Goal: Task Accomplishment & Management: Use online tool/utility

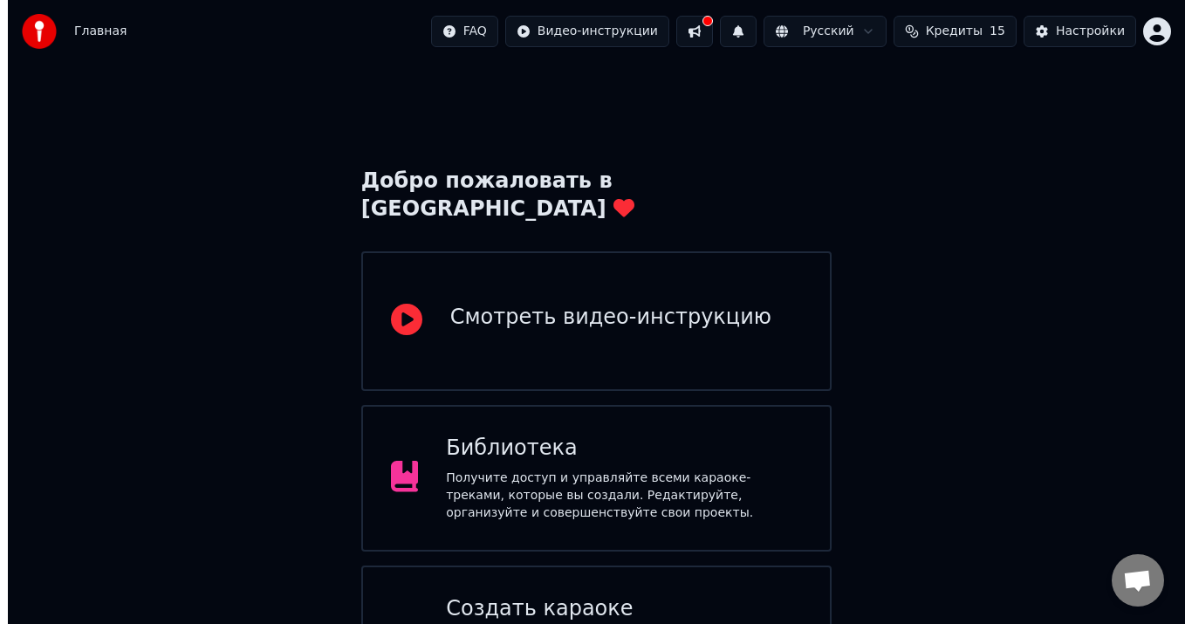
scroll to position [231, 0]
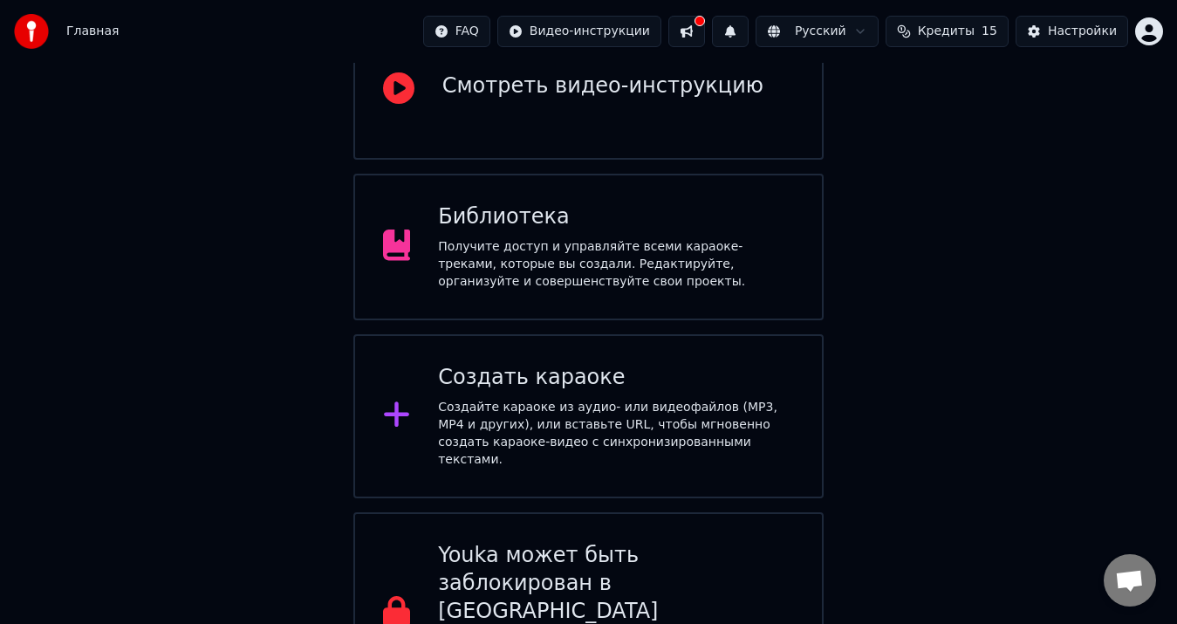
click at [527, 399] on div "Создайте караоке из аудио- или видеофайлов (MP3, MP4 и других), или вставьте UR…" at bounding box center [616, 434] width 356 height 70
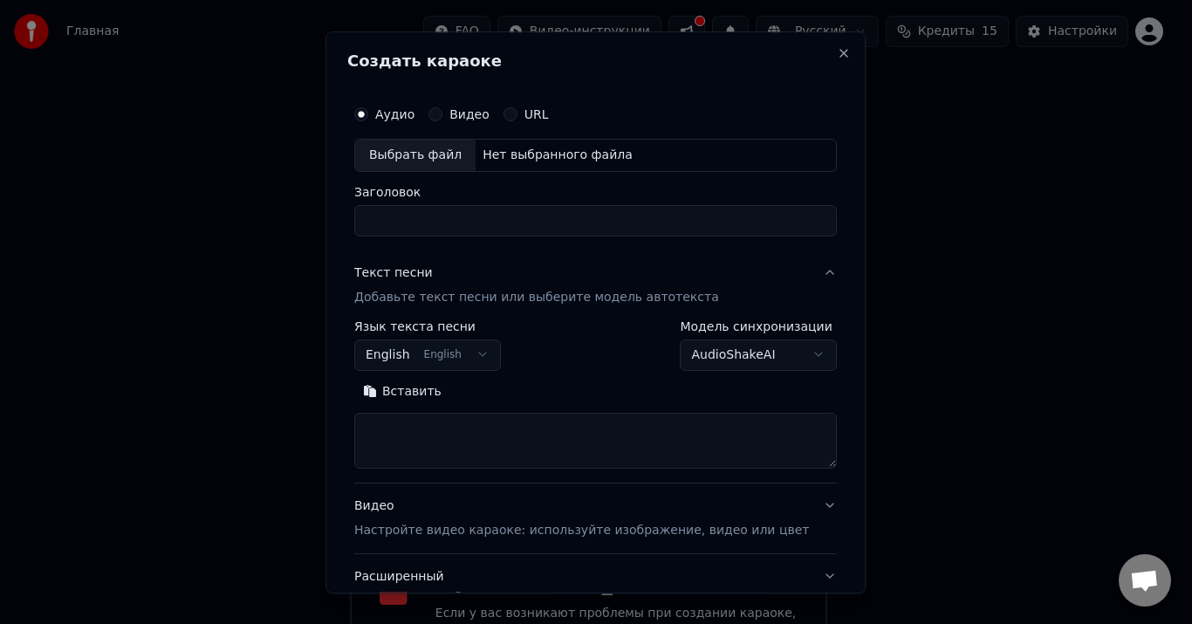
click at [415, 298] on p "Добавьте текст песни или выберите модель автотекста" at bounding box center [536, 297] width 365 height 17
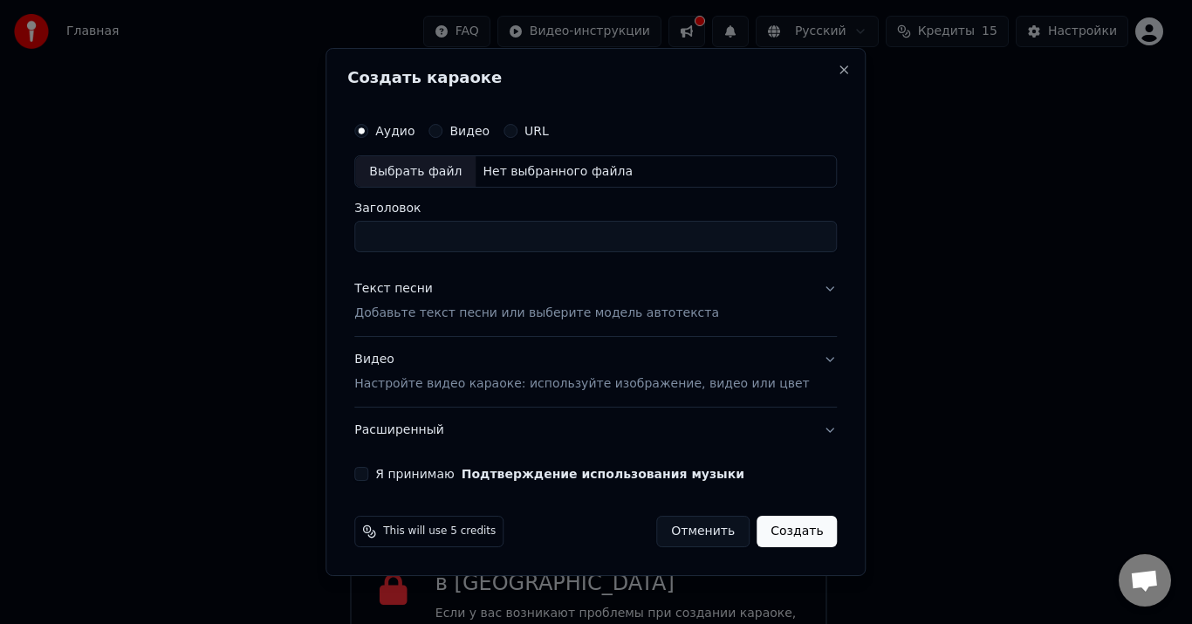
click at [420, 309] on p "Добавьте текст песни или выберите модель автотекста" at bounding box center [536, 313] width 365 height 17
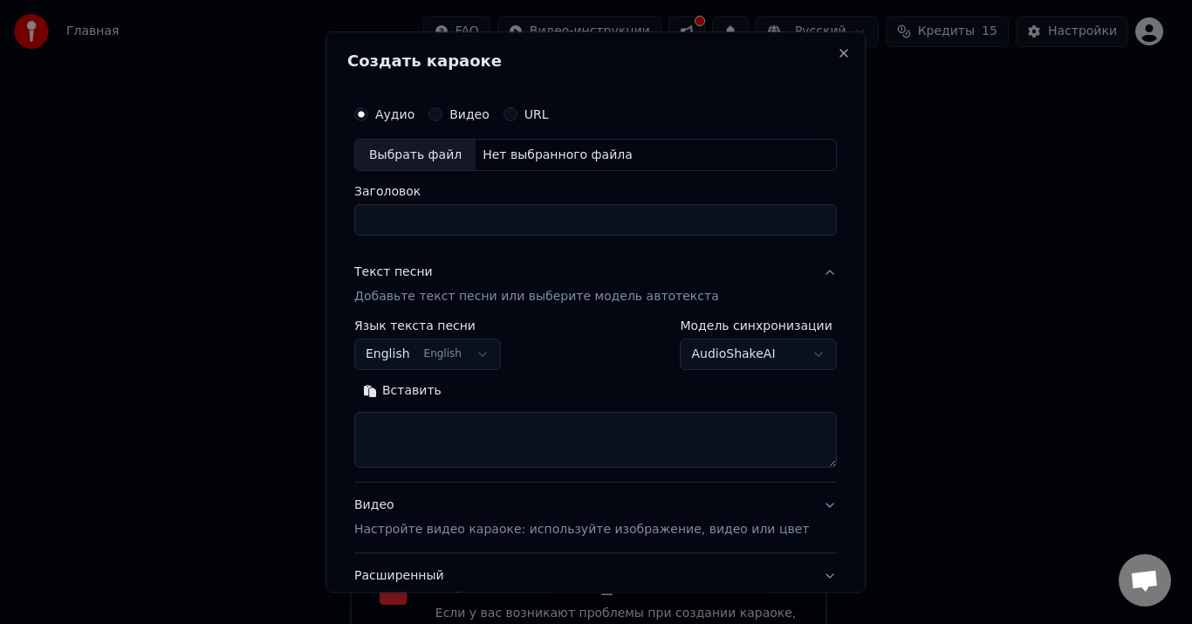
click at [456, 350] on button "English English" at bounding box center [427, 354] width 147 height 31
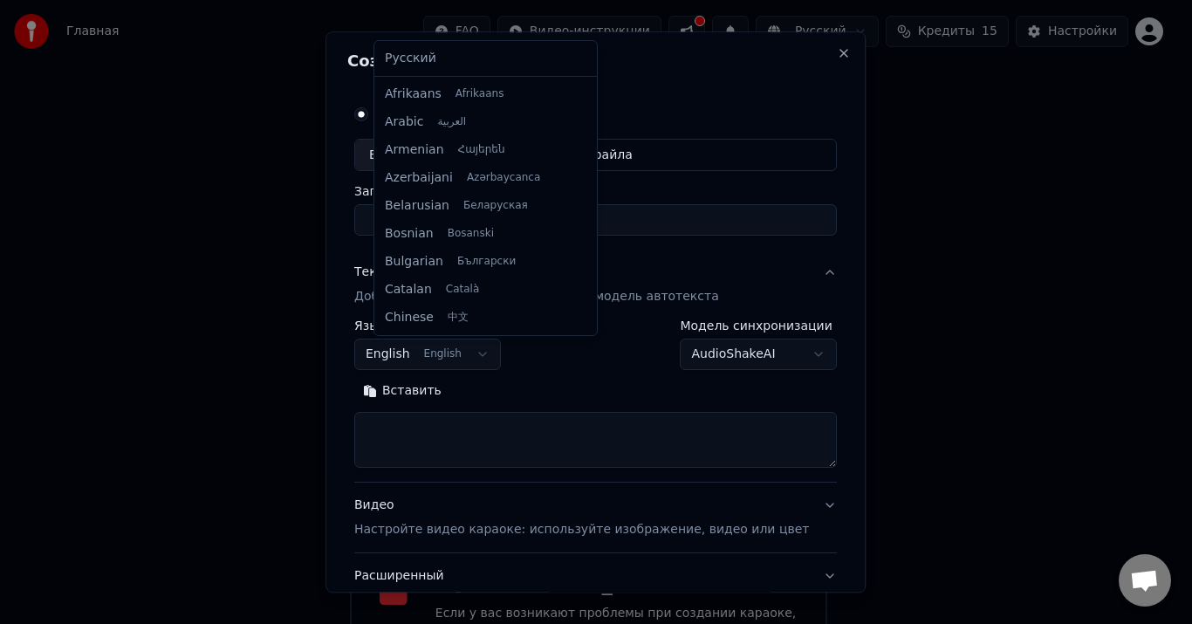
scroll to position [140, 0]
select select "**"
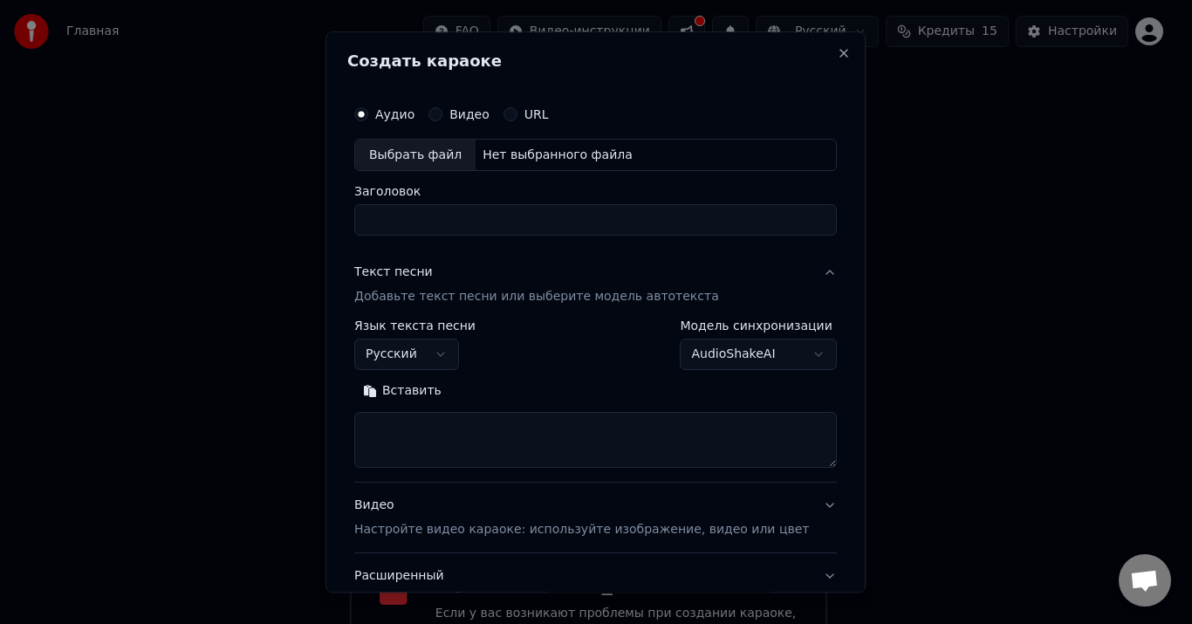
click at [448, 443] on textarea at bounding box center [595, 441] width 483 height 56
click at [437, 401] on button "Вставить" at bounding box center [402, 392] width 96 height 28
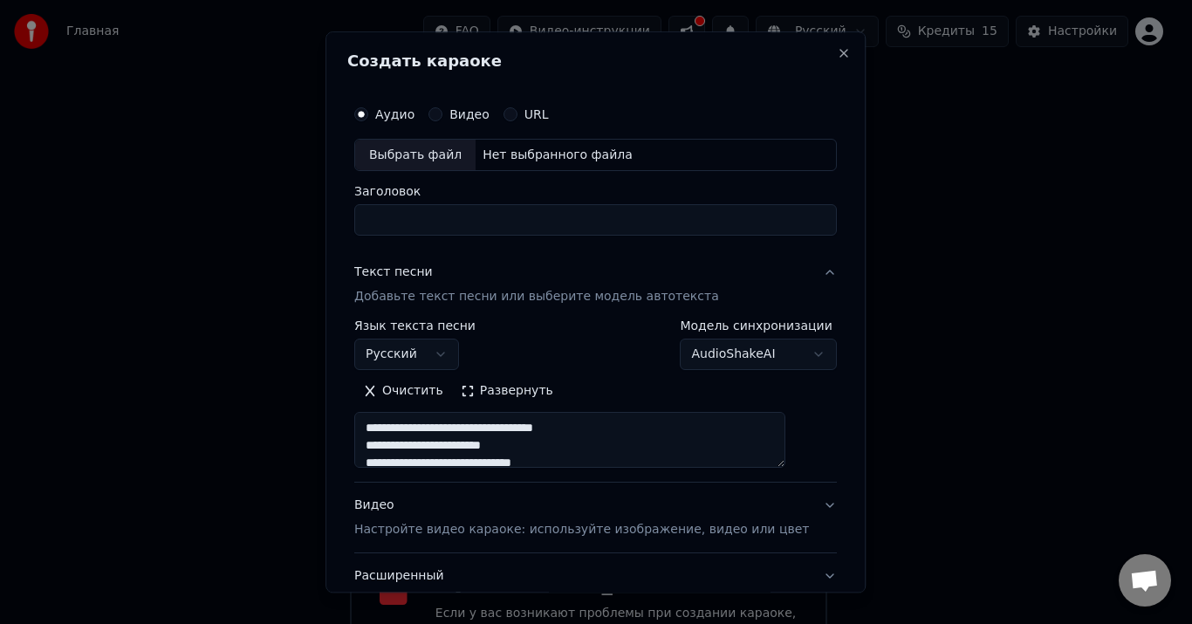
click at [449, 226] on input "Заголовок" at bounding box center [595, 220] width 483 height 31
click at [466, 143] on div "Выбрать файл" at bounding box center [415, 155] width 120 height 31
type textarea "**********"
type input "**********"
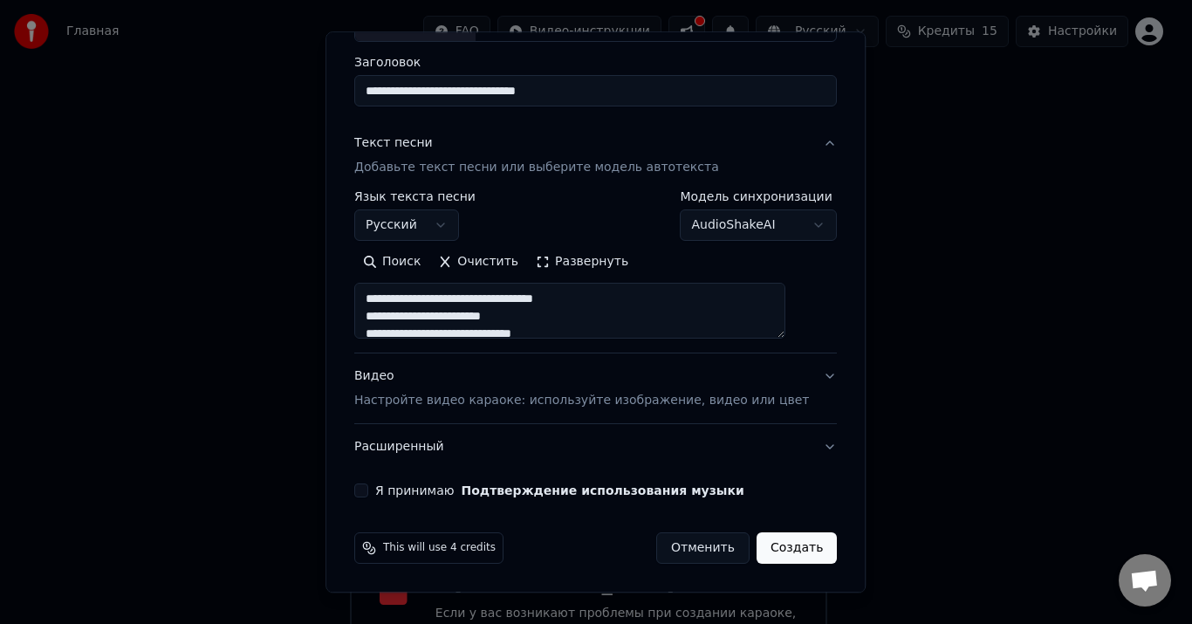
click at [424, 396] on p "Настройте видео караоке: используйте изображение, видео или цвет" at bounding box center [581, 401] width 455 height 17
type textarea "**********"
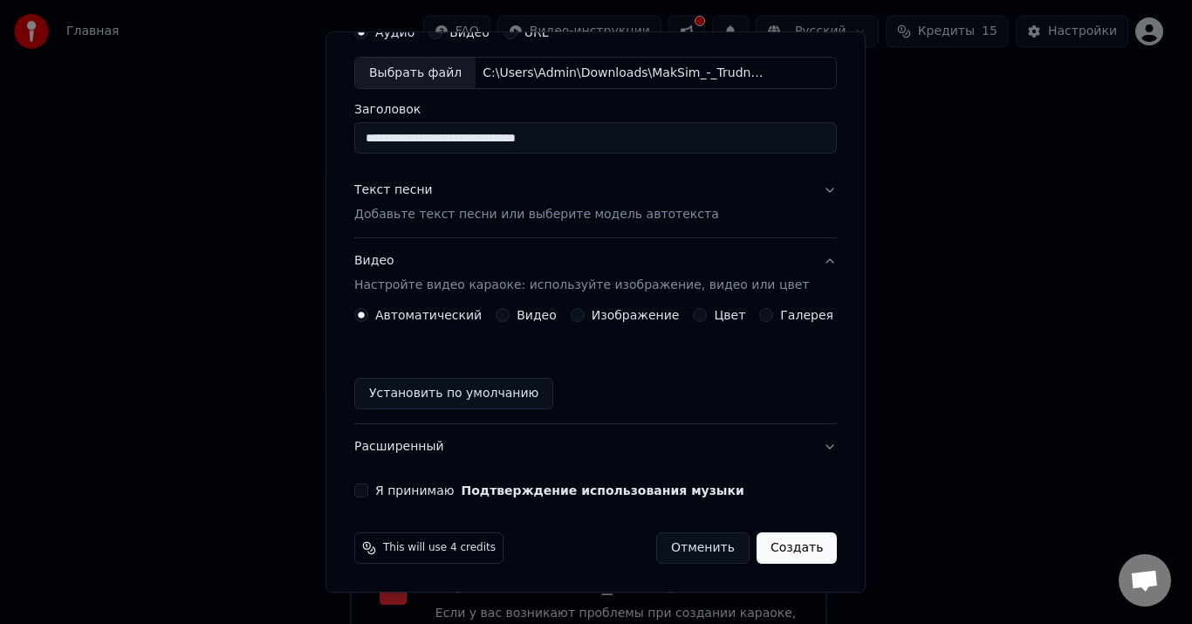
scroll to position [82, 0]
click at [368, 492] on button "Я принимаю Подтверждение использования музыки" at bounding box center [361, 491] width 14 height 14
click at [762, 549] on button "Создать" at bounding box center [797, 548] width 80 height 31
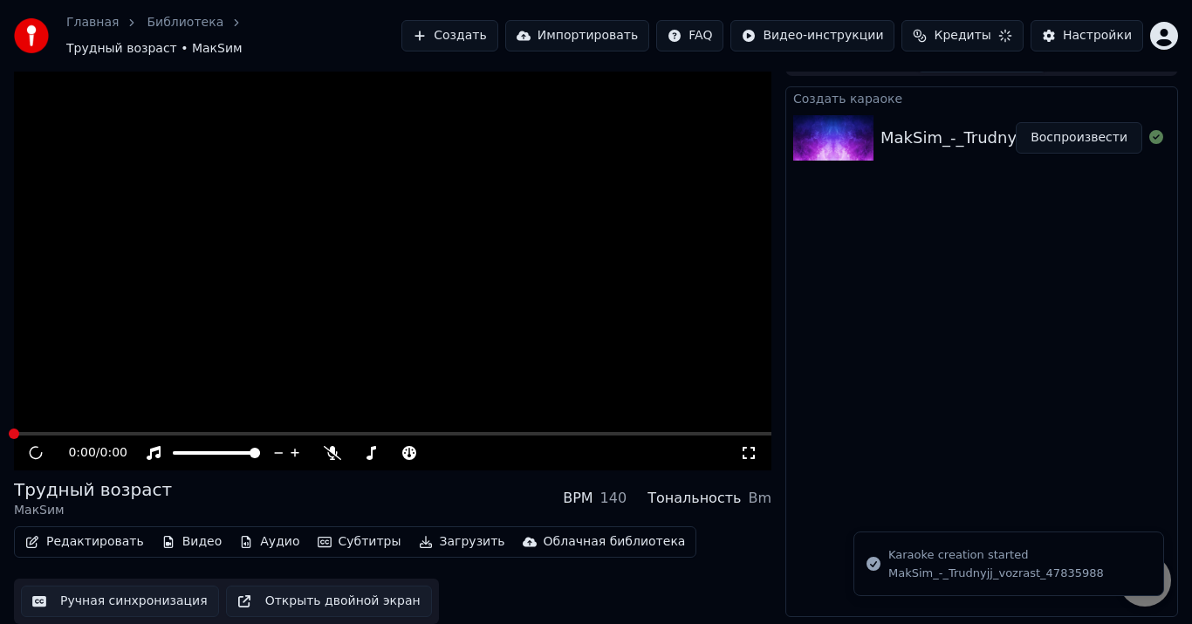
scroll to position [11, 0]
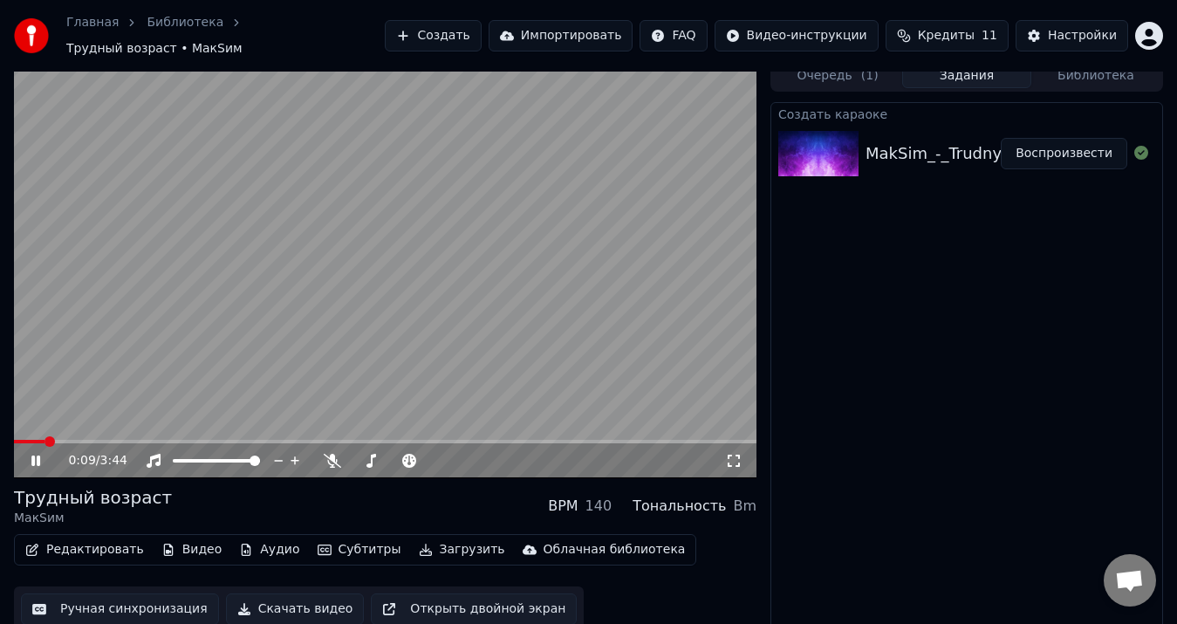
click at [33, 456] on icon at bounding box center [35, 461] width 9 height 10
click at [841, 70] on button "Очередь ( 1 )" at bounding box center [837, 75] width 129 height 25
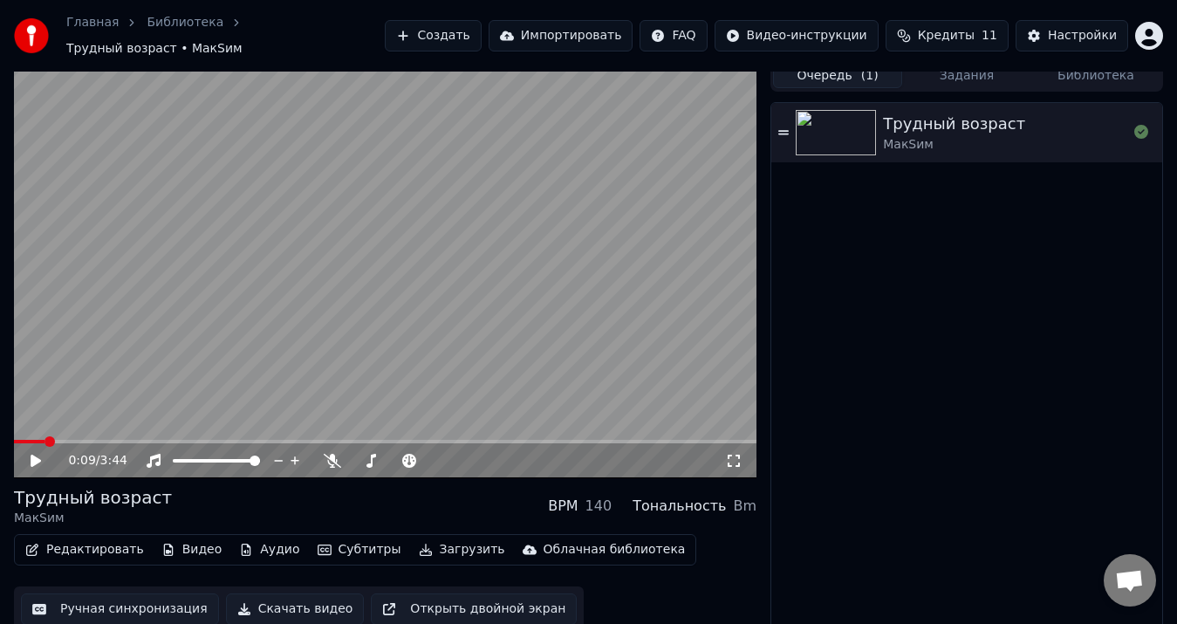
click at [938, 136] on div "МакSим" at bounding box center [954, 144] width 142 height 17
click at [146, 319] on video at bounding box center [385, 269] width 743 height 418
click at [456, 42] on button "Создать" at bounding box center [433, 35] width 96 height 31
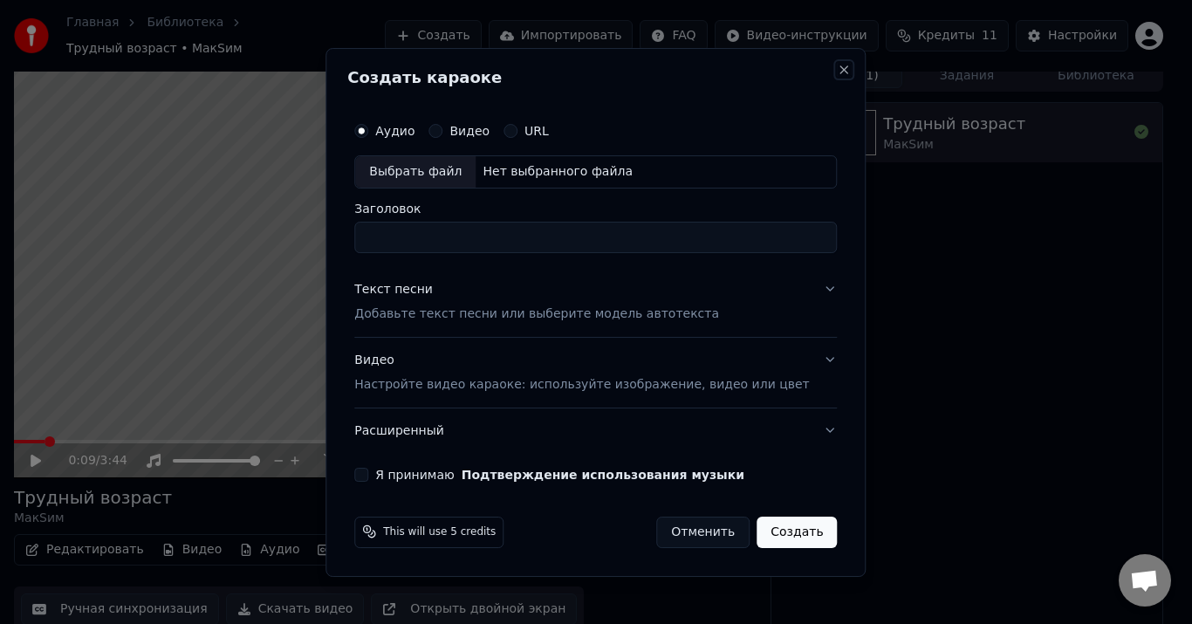
click at [838, 71] on button "Close" at bounding box center [845, 70] width 14 height 14
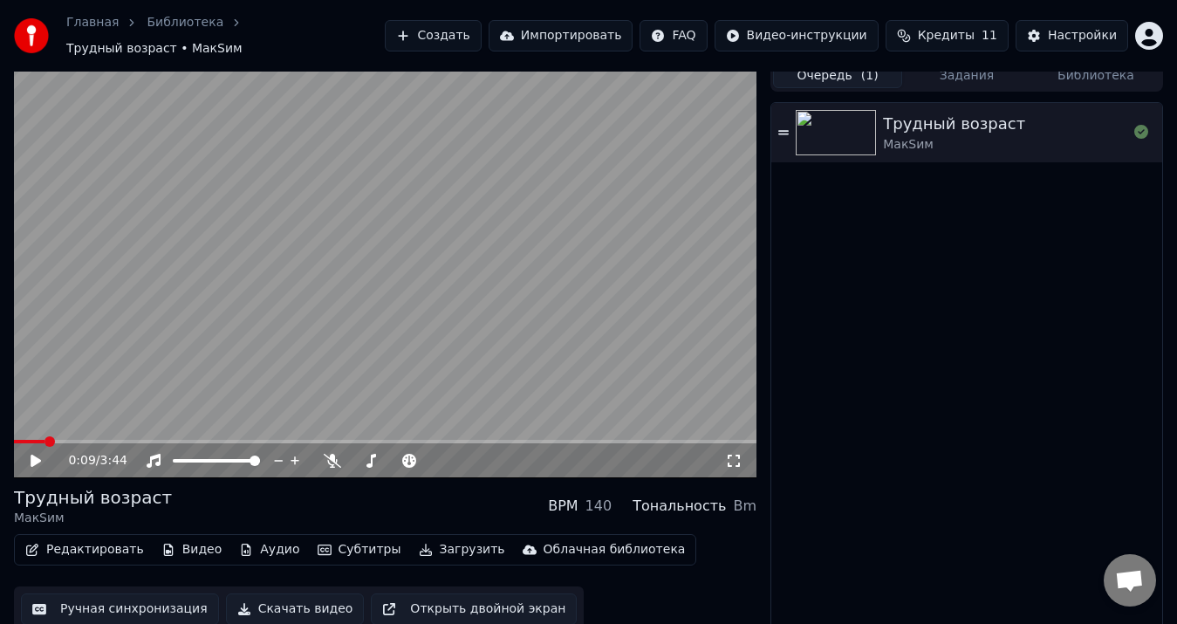
click at [918, 118] on div "Трудный возраст" at bounding box center [954, 124] width 142 height 24
click at [481, 35] on button "Создать" at bounding box center [433, 35] width 96 height 31
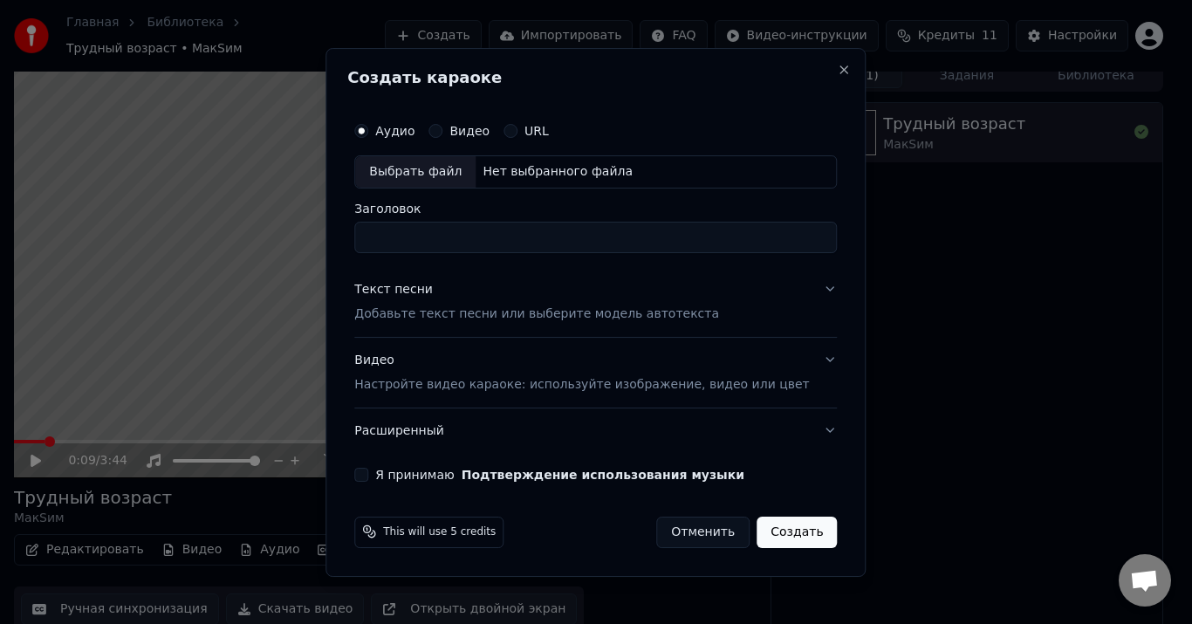
click at [449, 167] on div "Выбрать файл" at bounding box center [415, 171] width 120 height 31
type input "**********"
click at [452, 312] on p "Добавьте текст песни или выберите модель автотекста" at bounding box center [536, 313] width 365 height 17
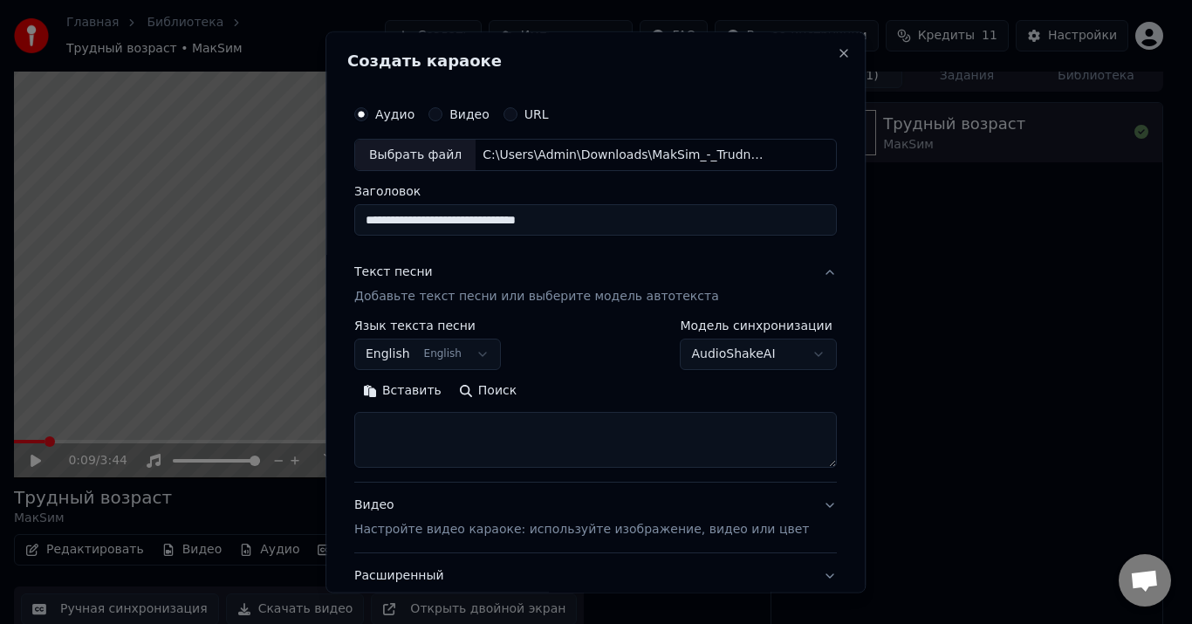
click at [449, 349] on button "English English" at bounding box center [427, 354] width 147 height 31
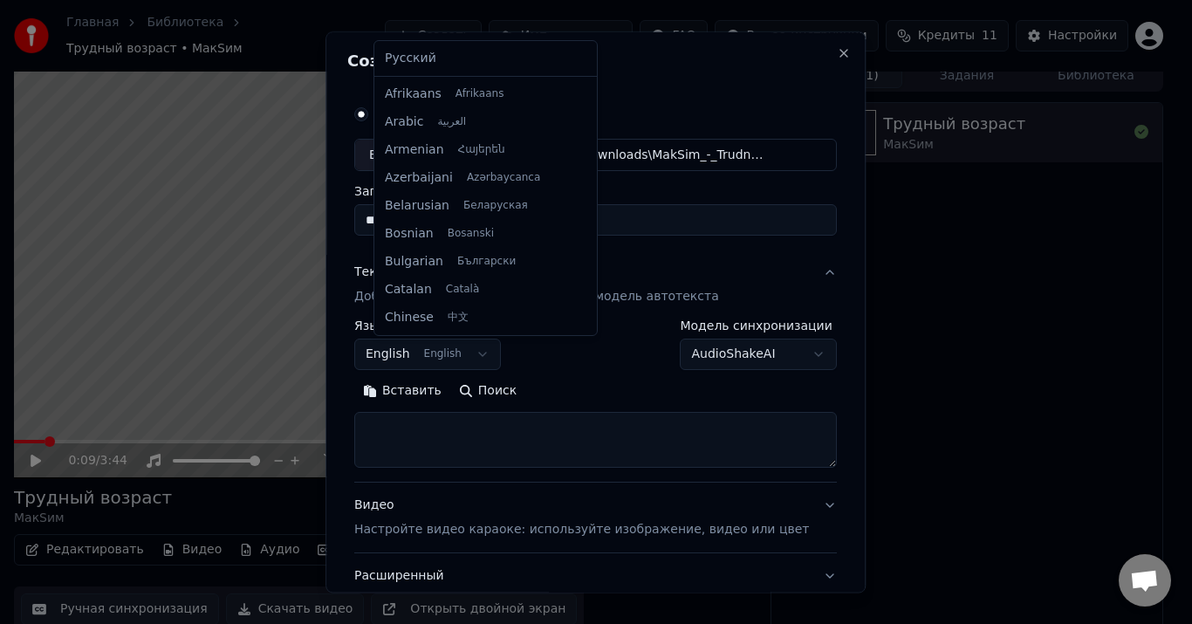
scroll to position [140, 0]
select select "**"
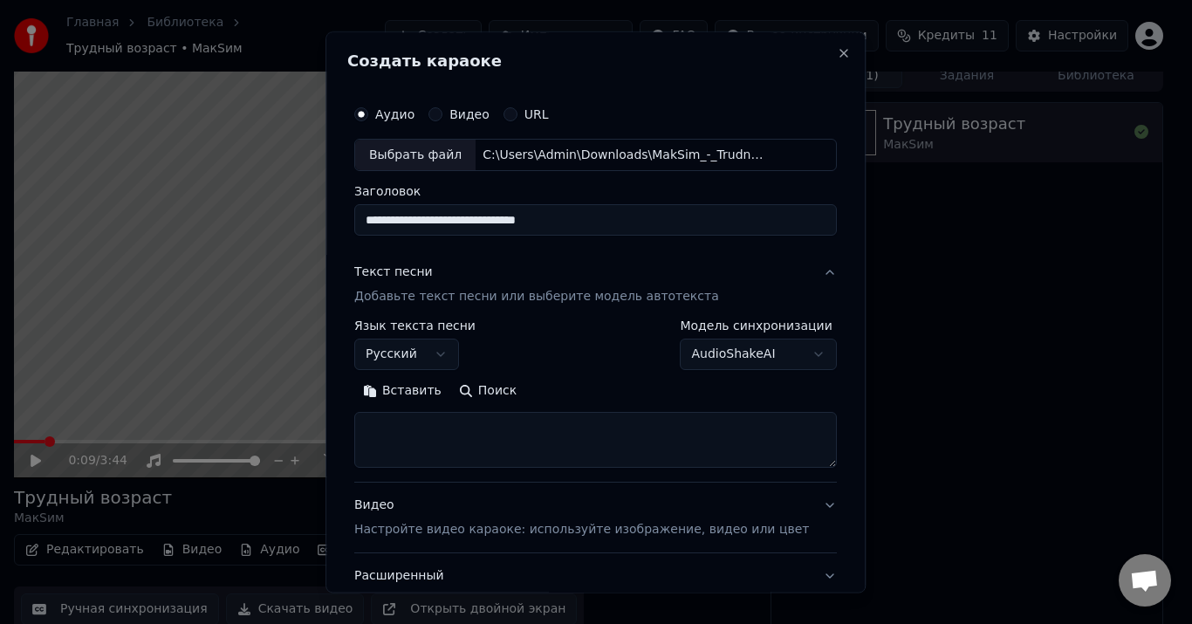
click at [437, 398] on button "Вставить" at bounding box center [402, 392] width 96 height 28
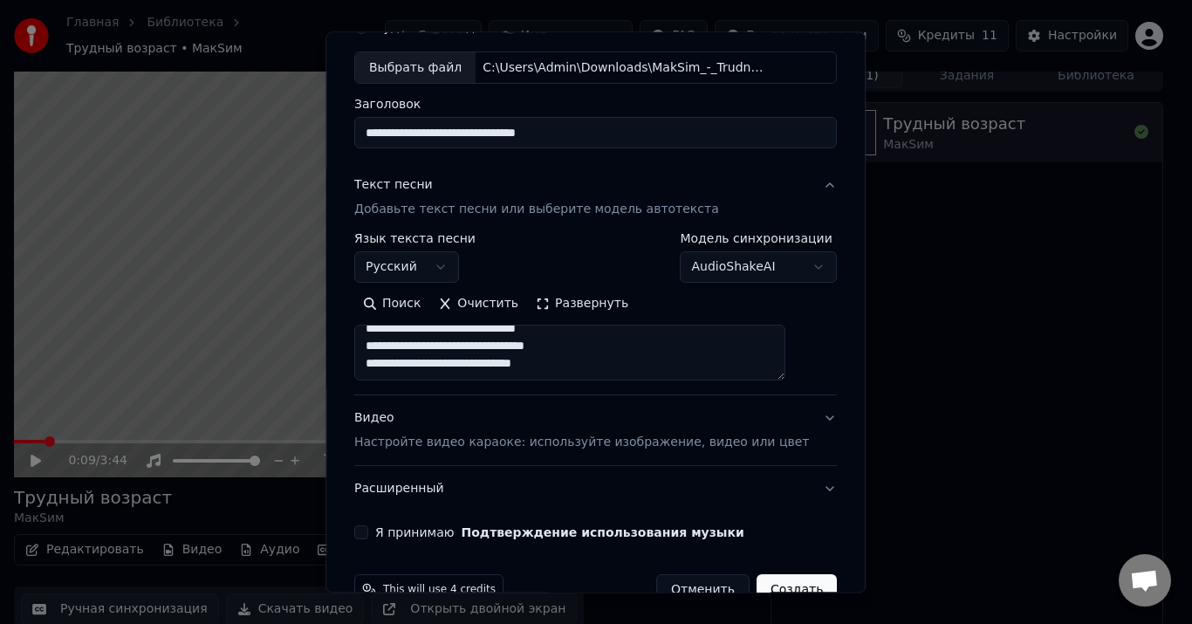
scroll to position [129, 0]
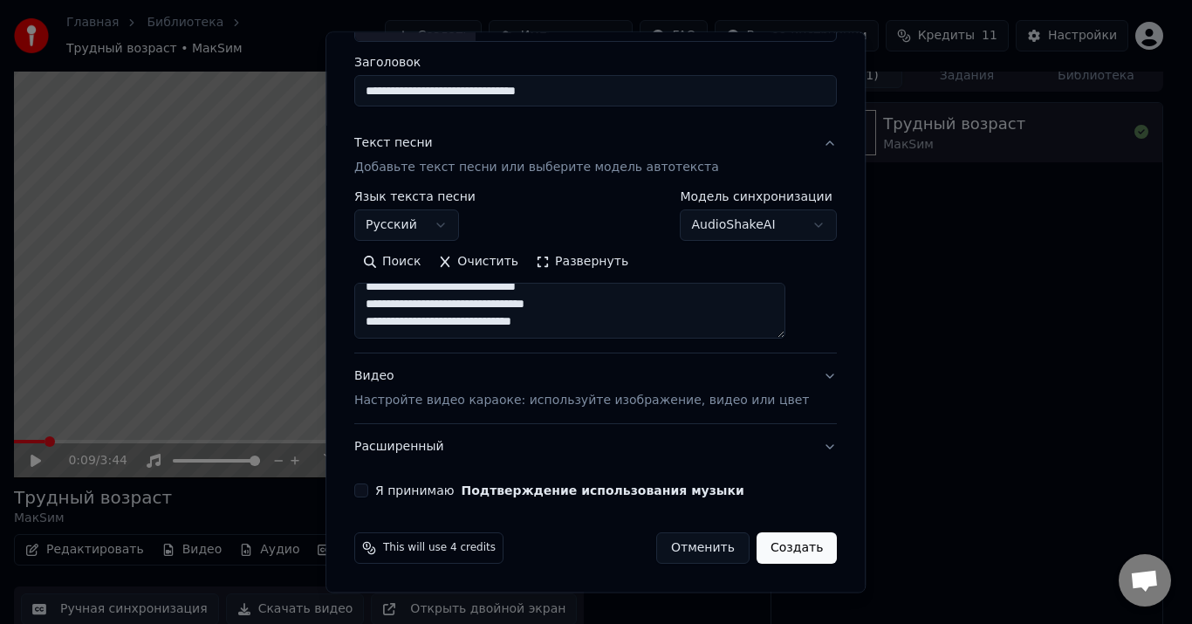
click at [368, 492] on button "Я принимаю Подтверждение использования музыки" at bounding box center [361, 491] width 14 height 14
click at [758, 536] on button "Создать" at bounding box center [797, 548] width 80 height 31
type textarea "**********"
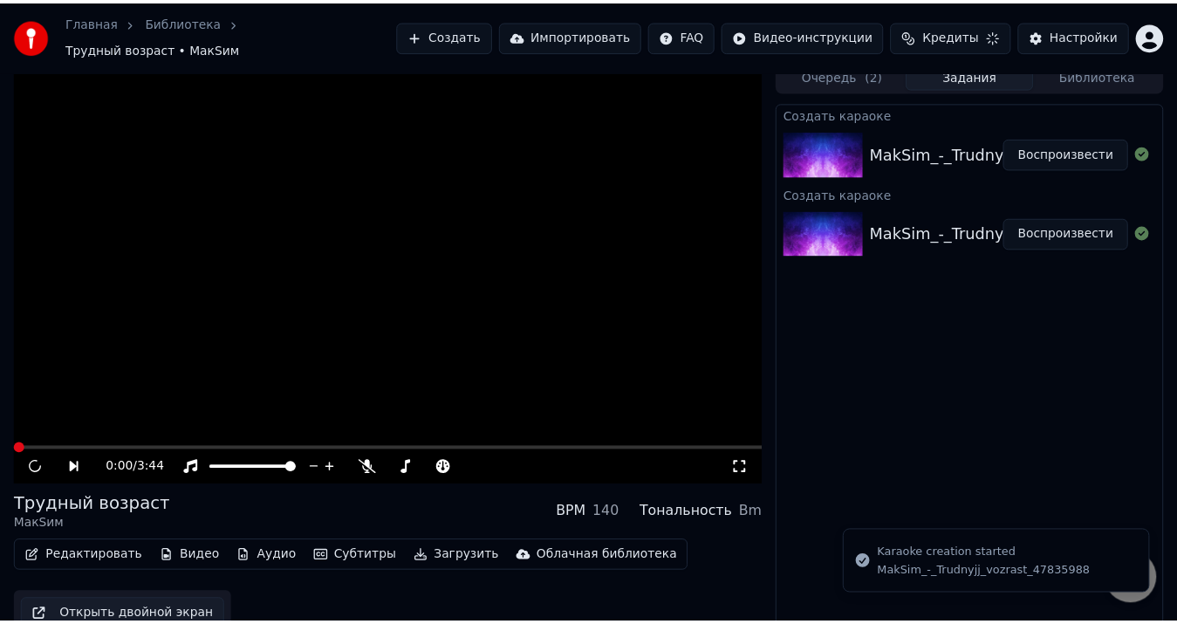
scroll to position [3, 0]
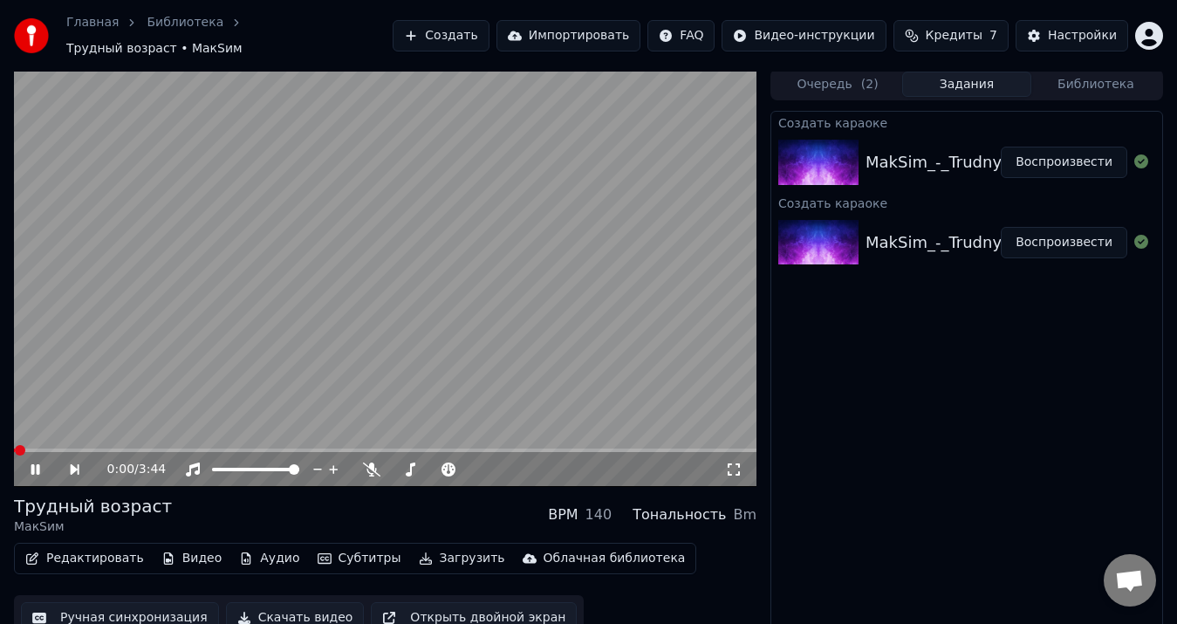
click at [32, 464] on icon at bounding box center [35, 469] width 9 height 10
click at [32, 463] on icon at bounding box center [36, 469] width 10 height 12
click at [41, 463] on icon at bounding box center [47, 470] width 39 height 14
click at [489, 37] on button "Создать" at bounding box center [441, 35] width 96 height 31
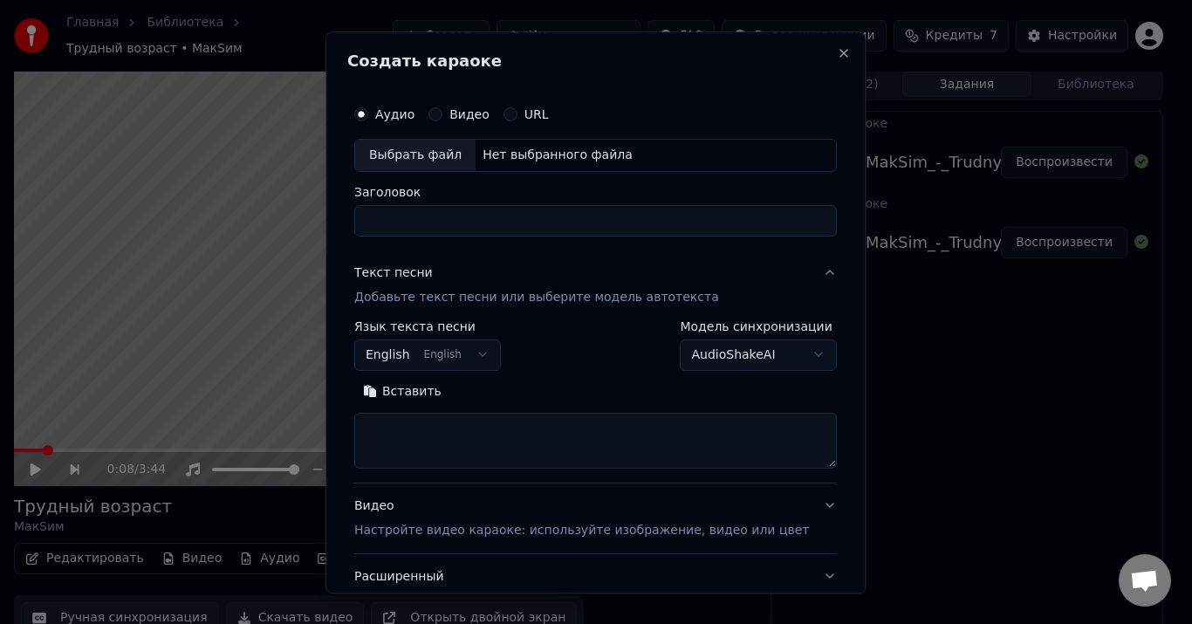
select select
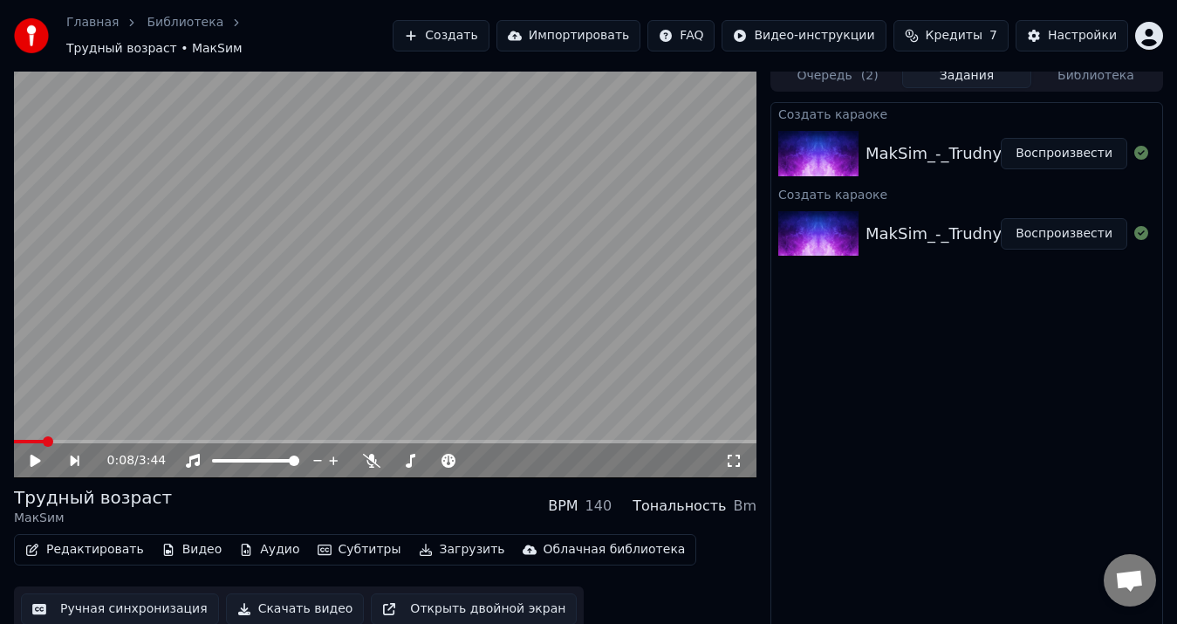
scroll to position [0, 0]
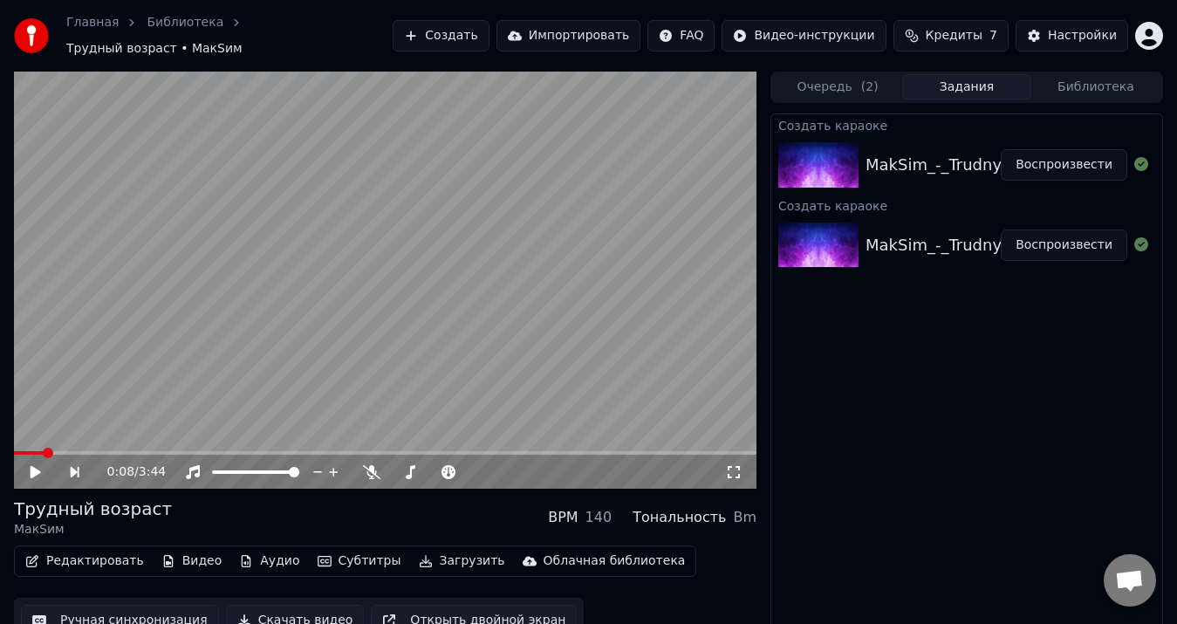
click at [941, 140] on div "MakSim_-_Trudnyjj_vozrast_47835988 Воспроизвести" at bounding box center [966, 164] width 391 height 59
click at [1057, 39] on div "Настройки" at bounding box center [1082, 35] width 69 height 17
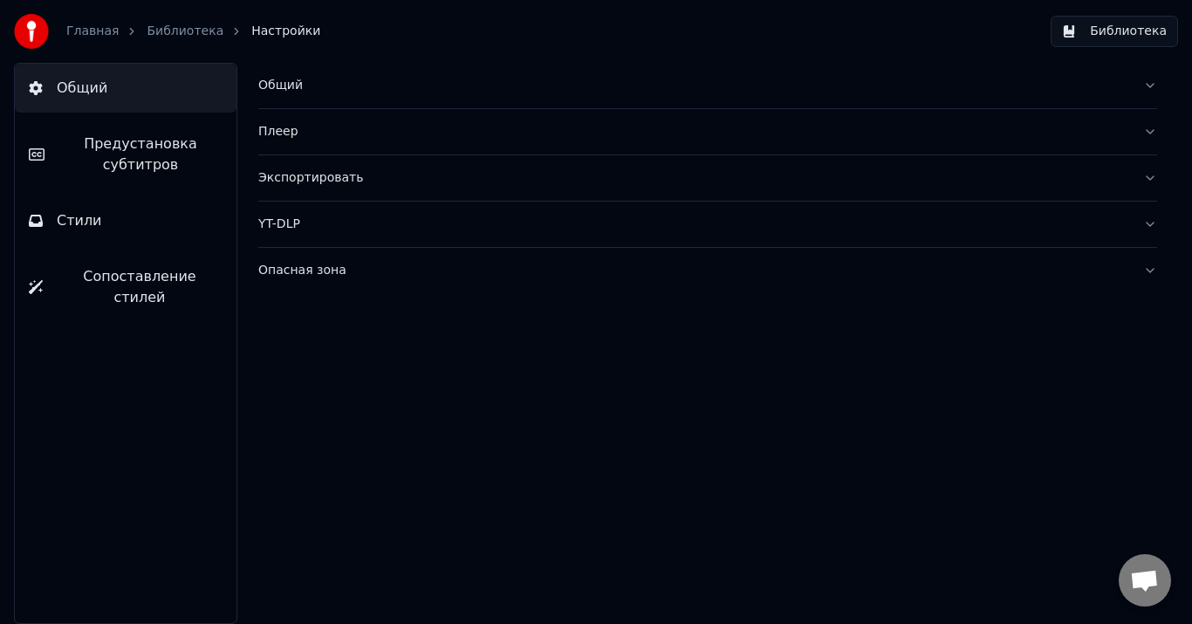
click at [74, 31] on link "Главная" at bounding box center [92, 31] width 52 height 17
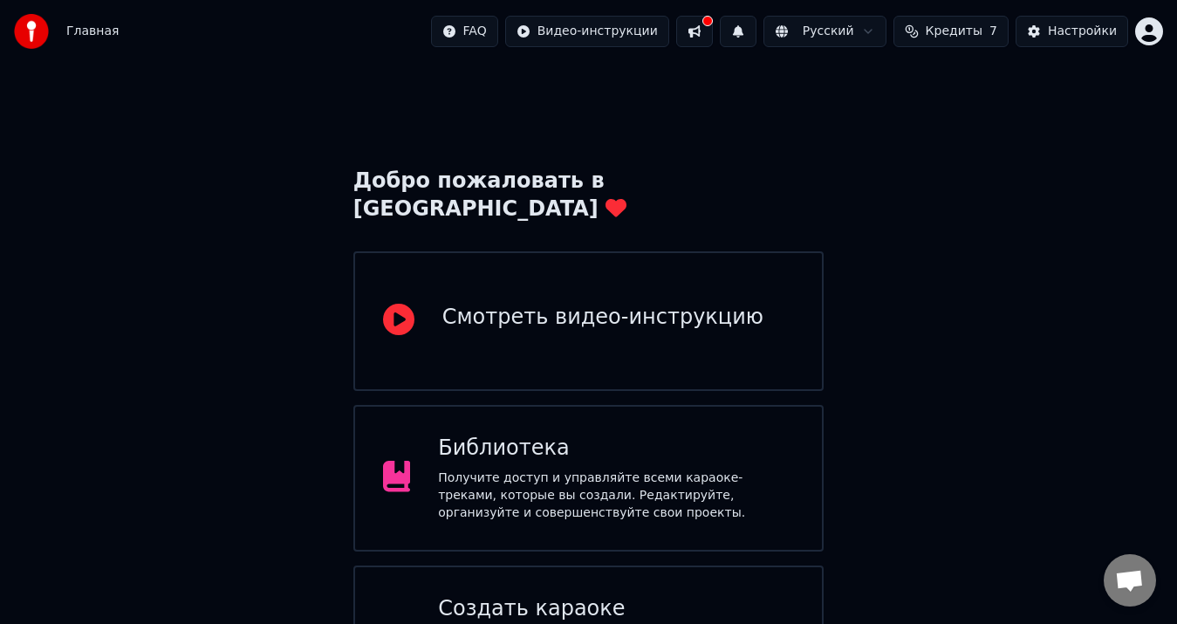
scroll to position [87, 0]
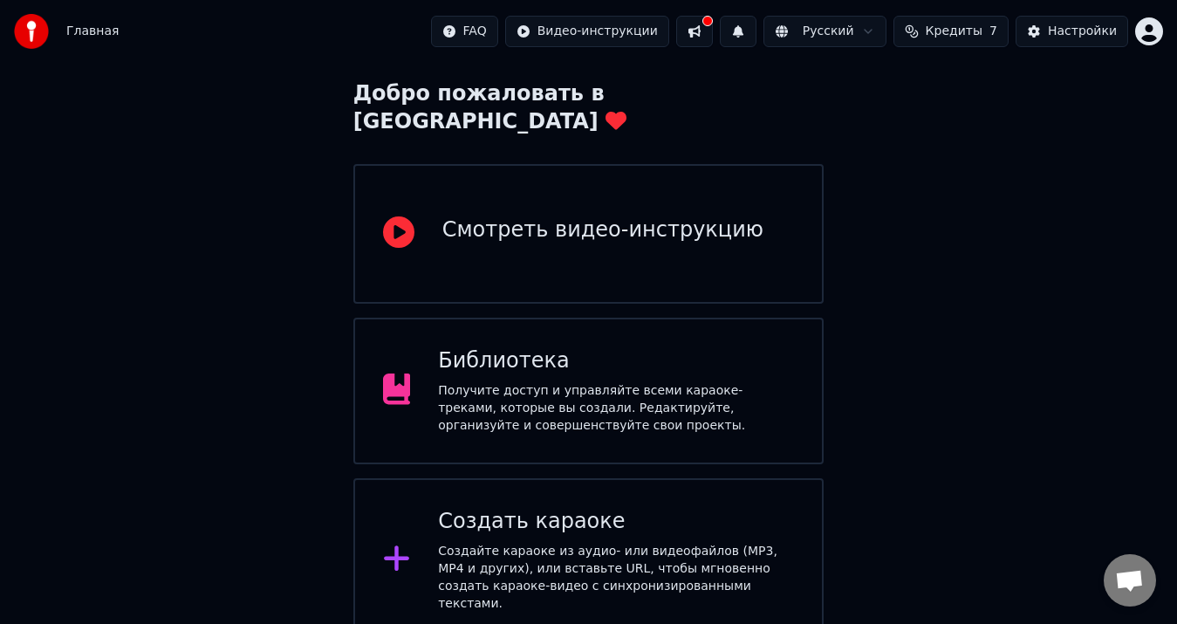
click at [566, 391] on div "Получите доступ и управляйте всеми караоке-треками, которые вы создали. Редакти…" at bounding box center [616, 408] width 356 height 52
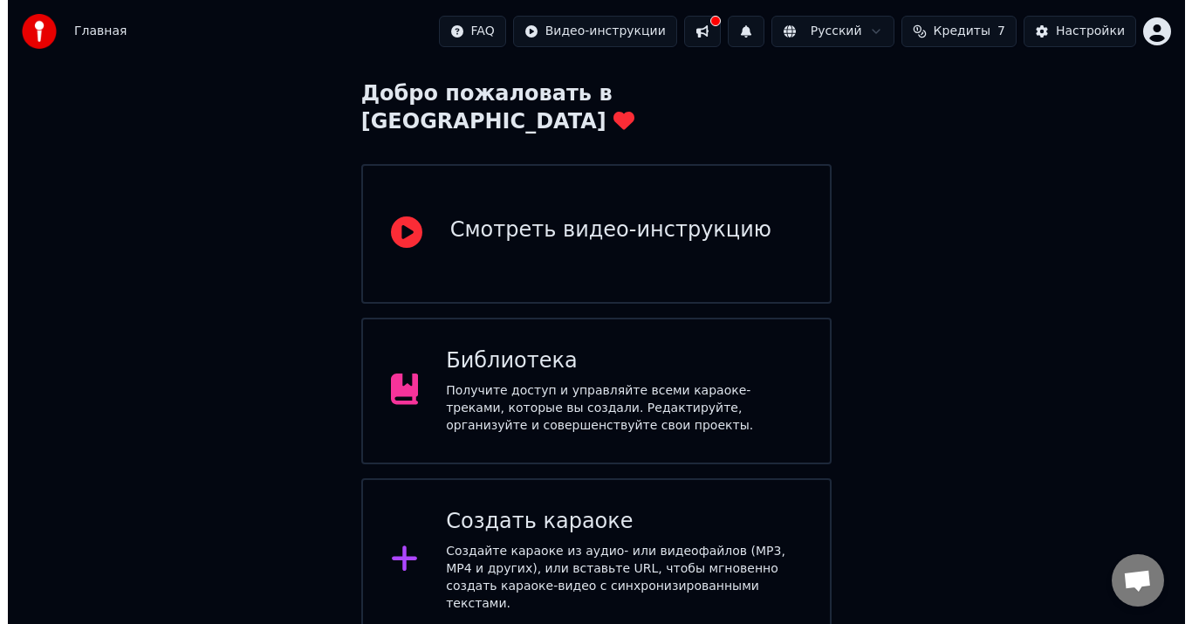
scroll to position [11, 0]
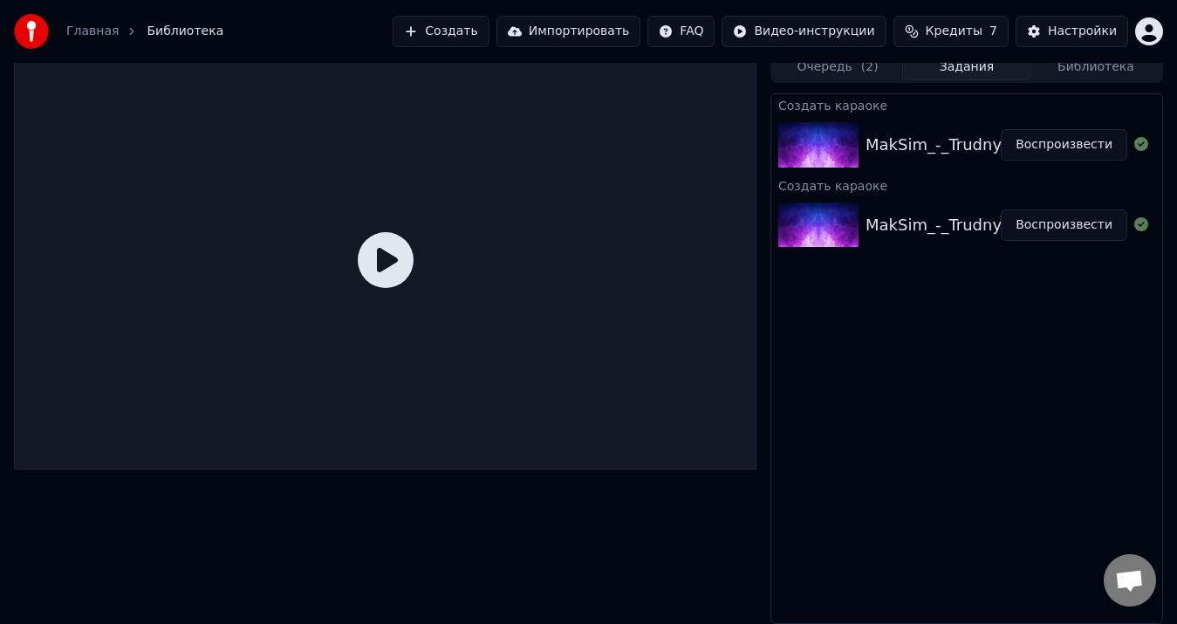
click at [860, 224] on div at bounding box center [821, 224] width 87 height 45
click at [863, 66] on span "( 2 )" at bounding box center [869, 66] width 17 height 17
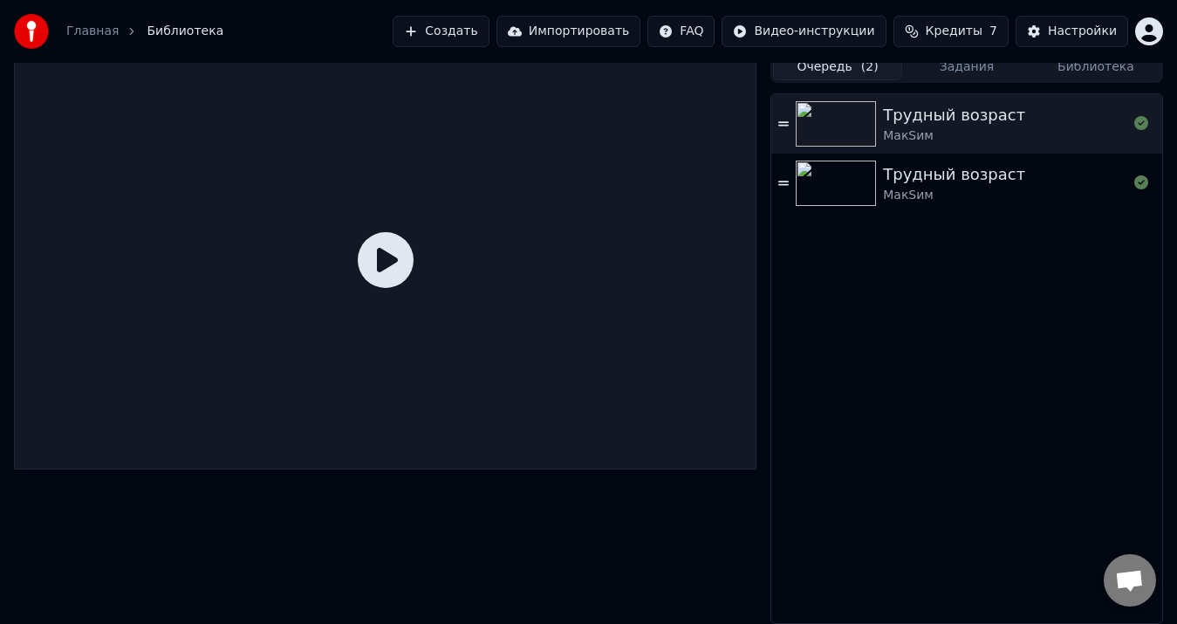
click at [779, 122] on icon at bounding box center [783, 123] width 10 height 4
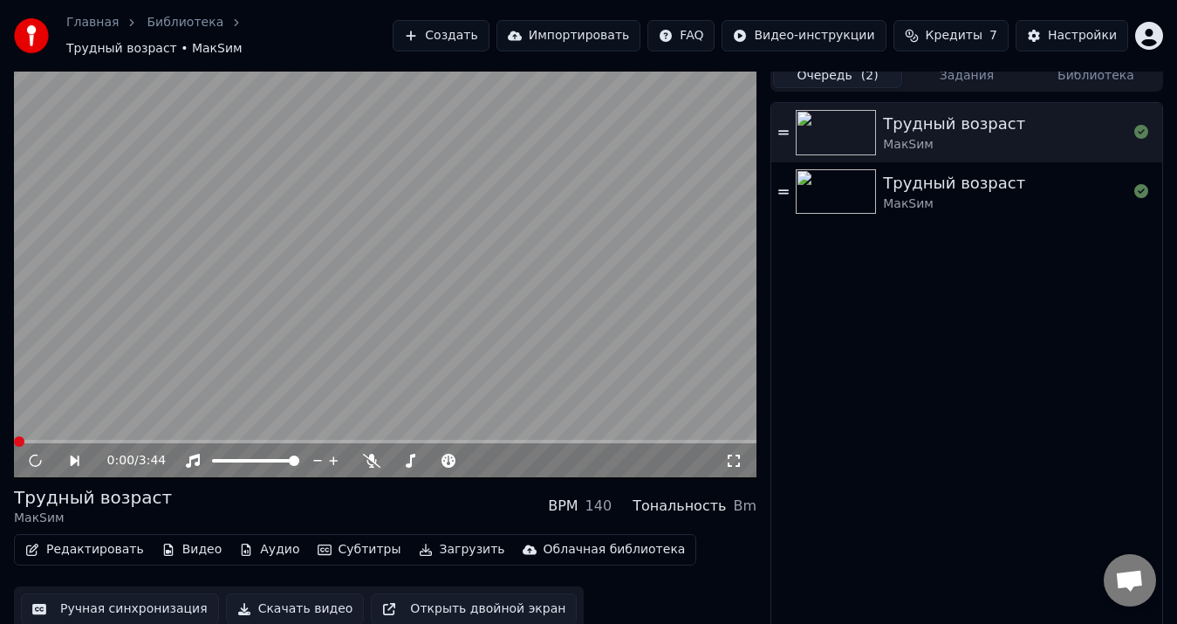
drag, startPoint x: 779, startPoint y: 122, endPoint x: 783, endPoint y: 255, distance: 132.7
click at [783, 255] on div "Трудный возраст МакSим Трудный возраст [PERSON_NAME]" at bounding box center [966, 367] width 391 height 529
click at [699, 502] on div "Тональность" at bounding box center [679, 506] width 93 height 21
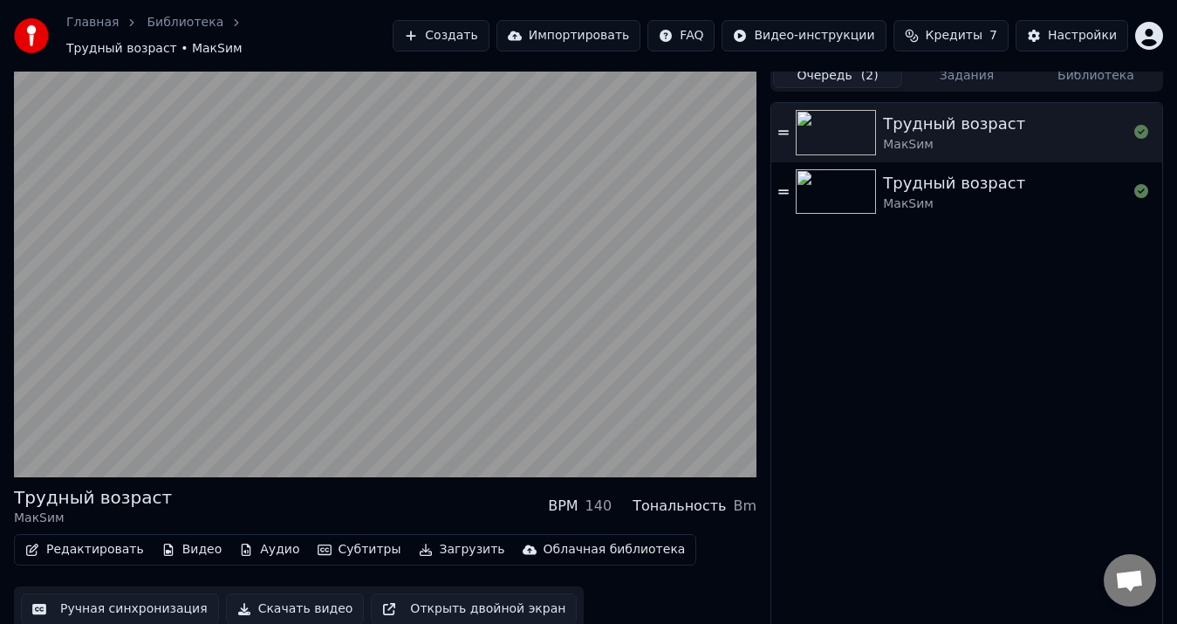
click at [197, 231] on video at bounding box center [385, 269] width 743 height 418
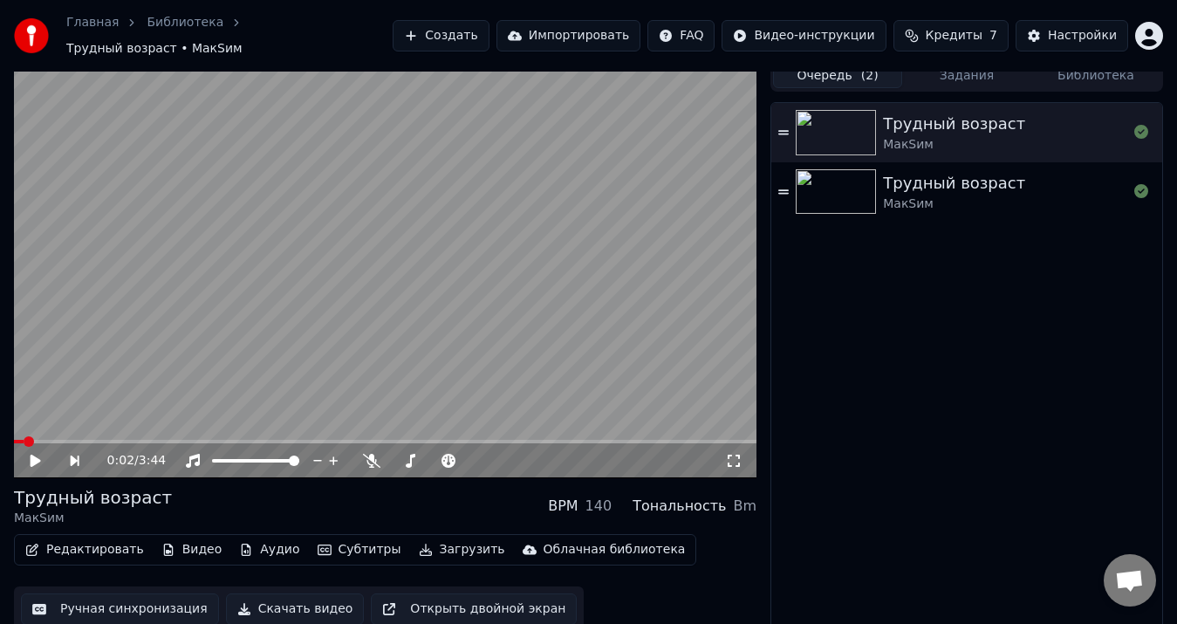
click at [415, 295] on video at bounding box center [385, 269] width 743 height 418
click at [86, 539] on button "Редактировать" at bounding box center [84, 550] width 133 height 24
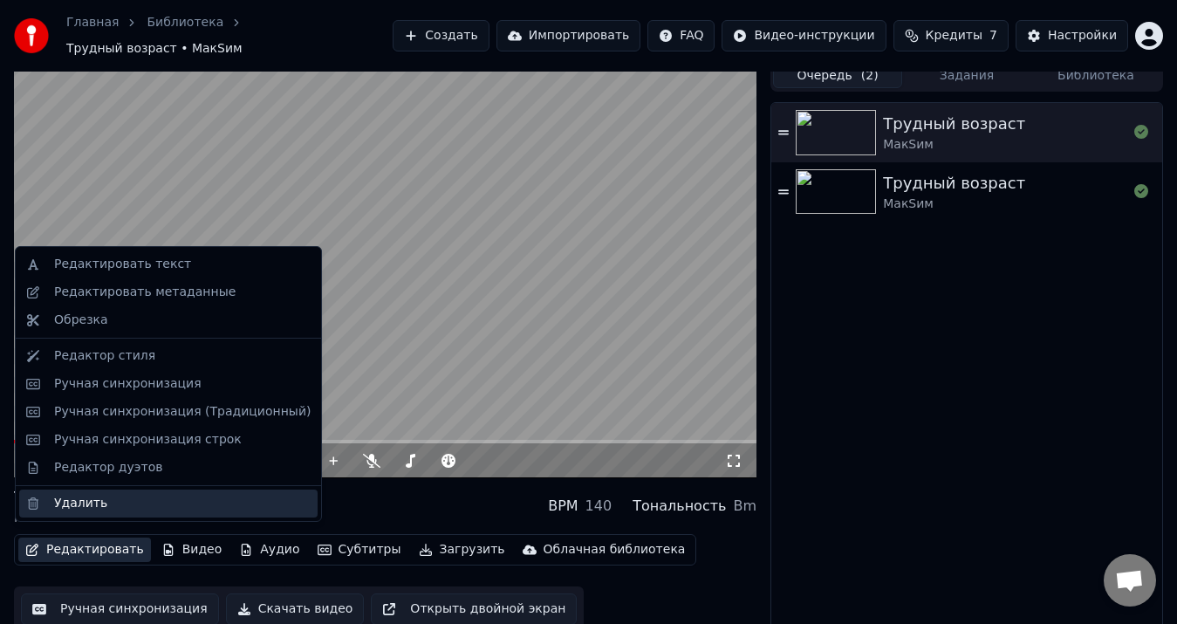
click at [90, 504] on div "Удалить" at bounding box center [80, 503] width 53 height 17
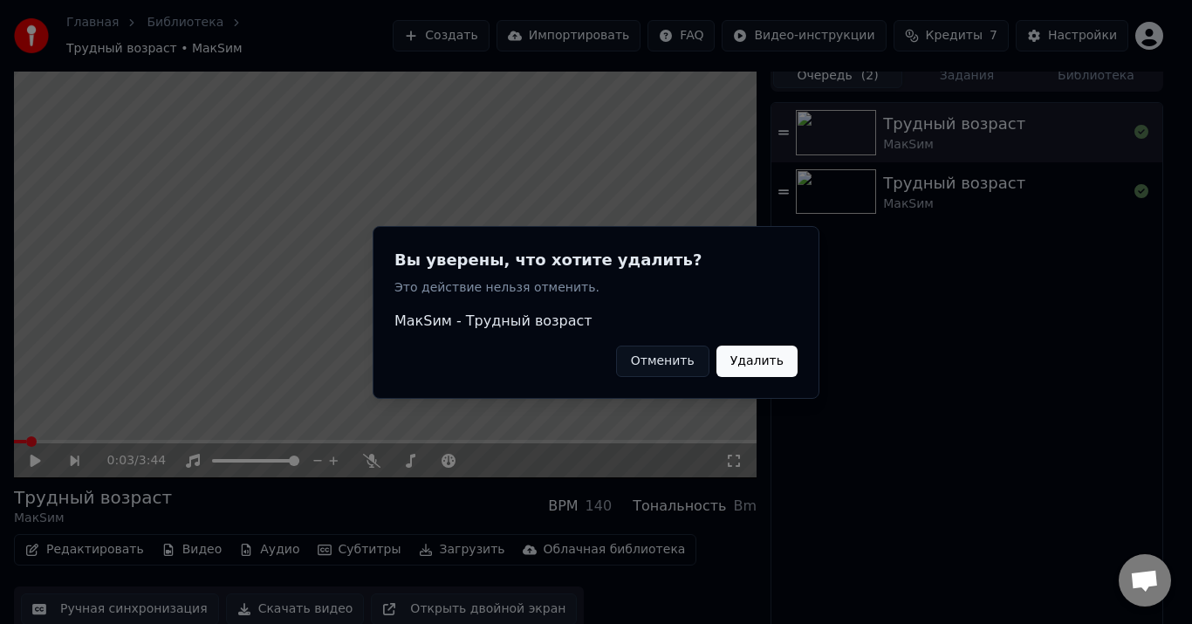
click at [741, 359] on button "Удалить" at bounding box center [756, 360] width 81 height 31
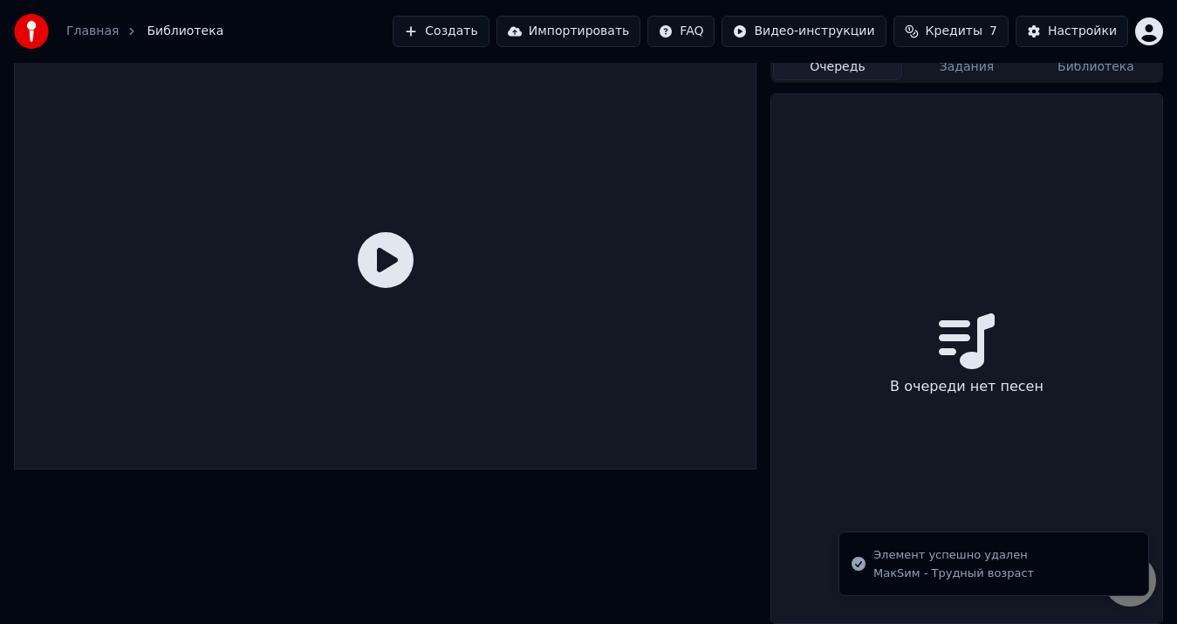
click at [849, 67] on button "Очередь" at bounding box center [837, 67] width 129 height 25
click at [997, 67] on button "Задания" at bounding box center [966, 67] width 129 height 25
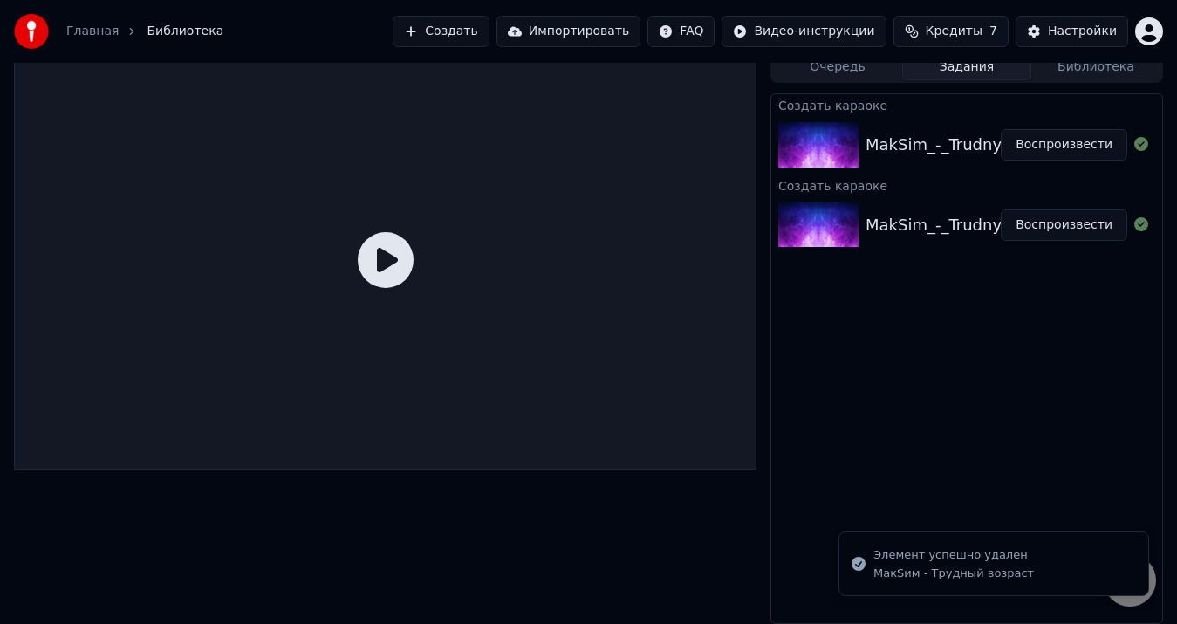
click at [929, 182] on div "Создать караоке" at bounding box center [966, 185] width 391 height 21
click at [915, 149] on div "MakSim_-_Trudnyjj_vozrast_47835988" at bounding box center [1015, 145] width 298 height 24
click at [1073, 73] on button "Библиотека" at bounding box center [1095, 67] width 129 height 25
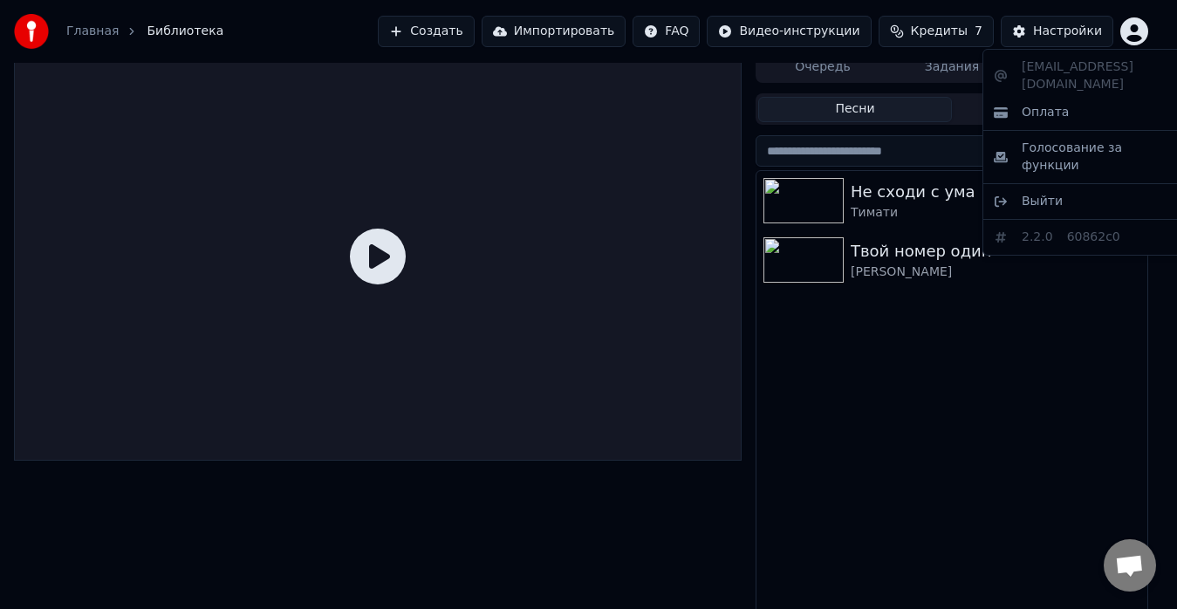
click at [1154, 28] on html "Главная Библиотека Создать Импортировать FAQ Видео-инструкции Кредиты 7 Настрой…" at bounding box center [588, 293] width 1177 height 609
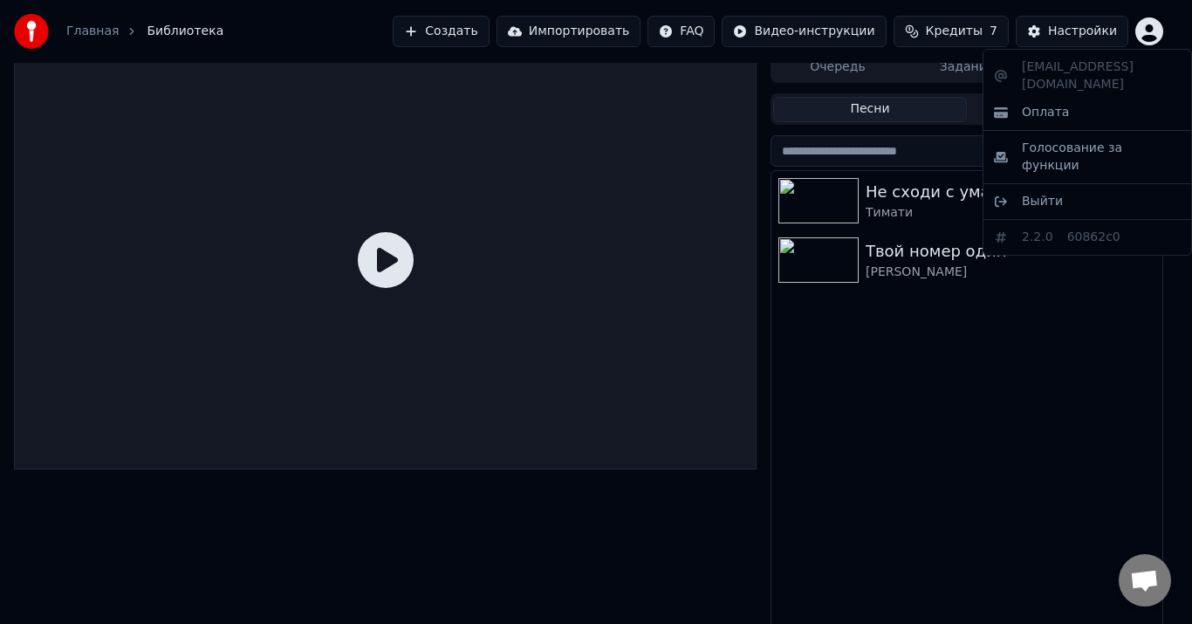
click at [1004, 399] on html "Главная Библиотека Создать Импортировать FAQ Видео-инструкции Кредиты 7 Настрой…" at bounding box center [596, 301] width 1192 height 624
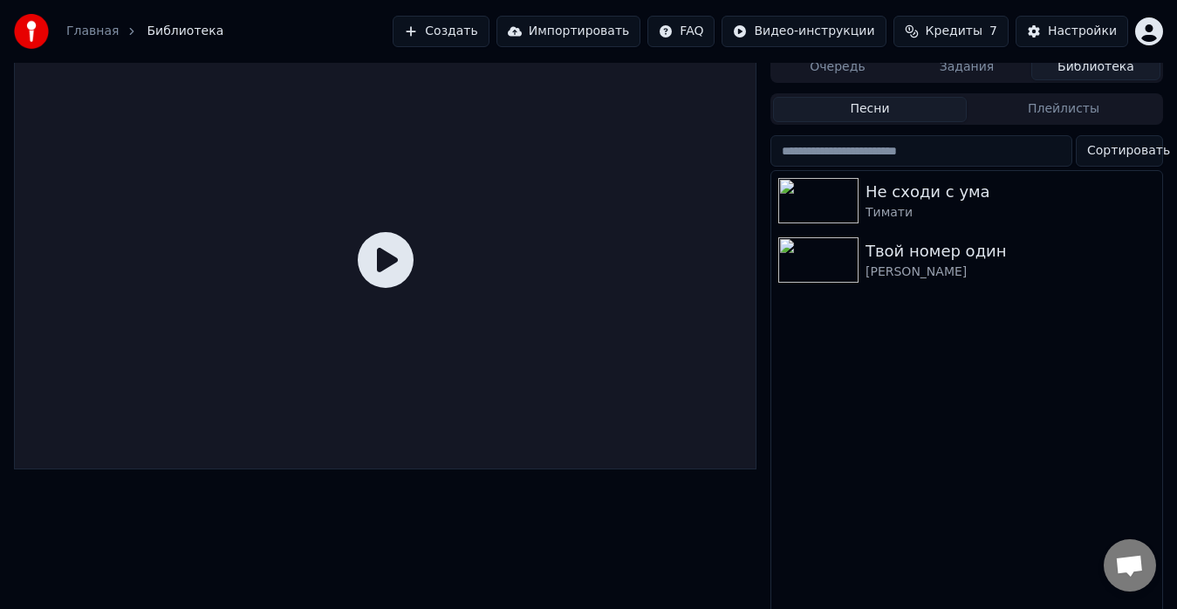
click at [489, 27] on button "Создать" at bounding box center [441, 31] width 96 height 31
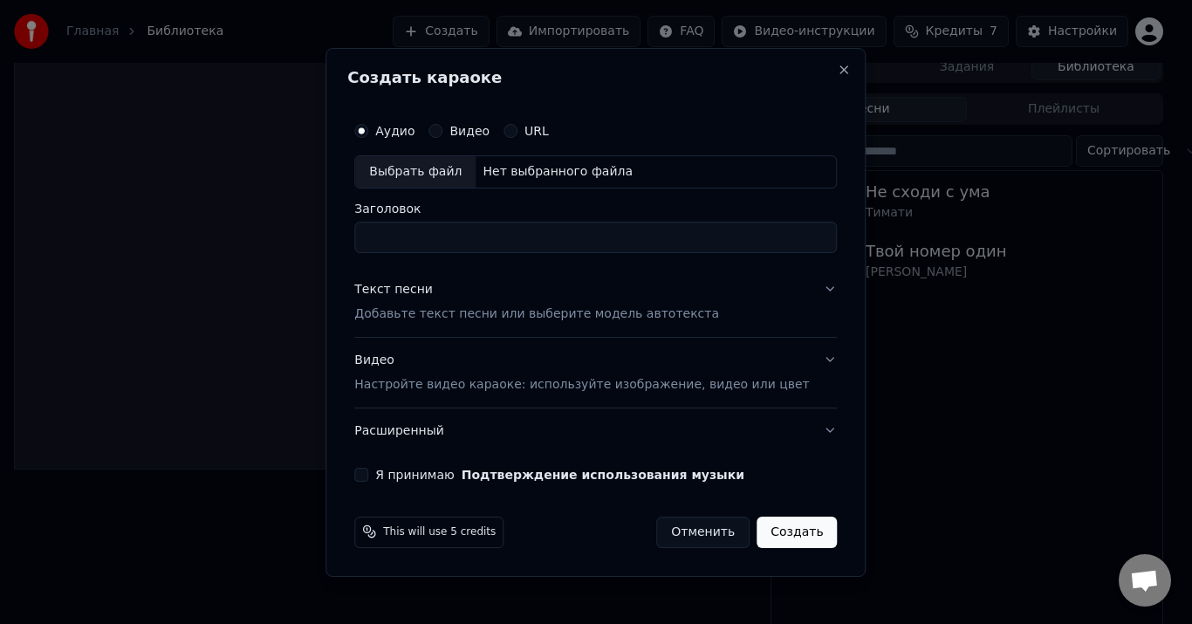
drag, startPoint x: 895, startPoint y: 514, endPoint x: 948, endPoint y: 290, distance: 230.3
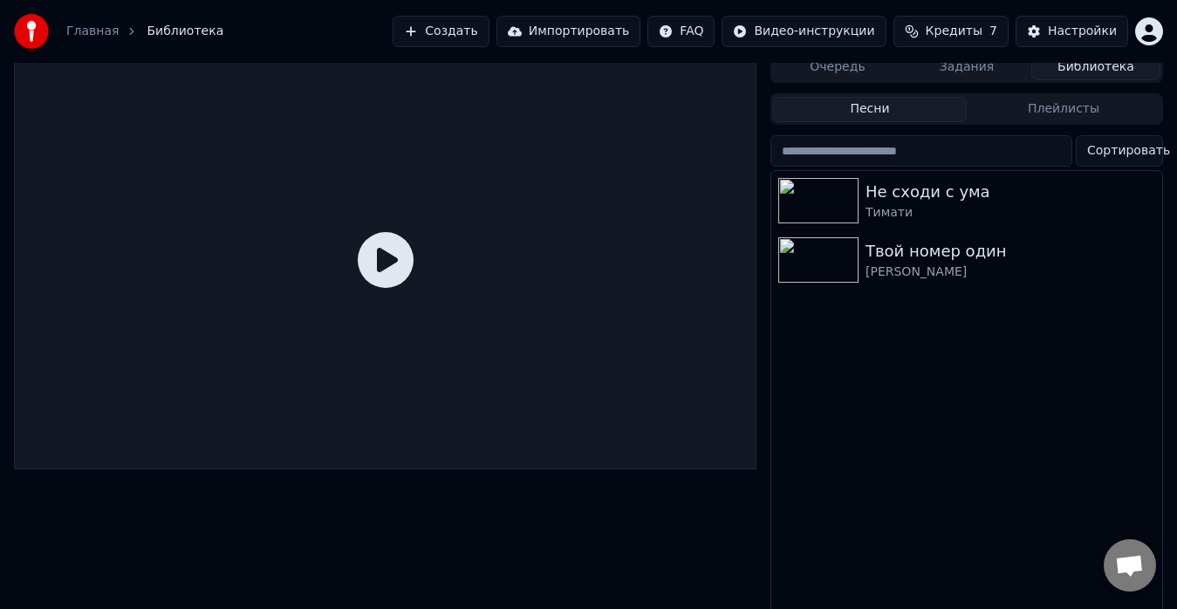
click at [1060, 113] on button "Плейлисты" at bounding box center [1064, 109] width 194 height 25
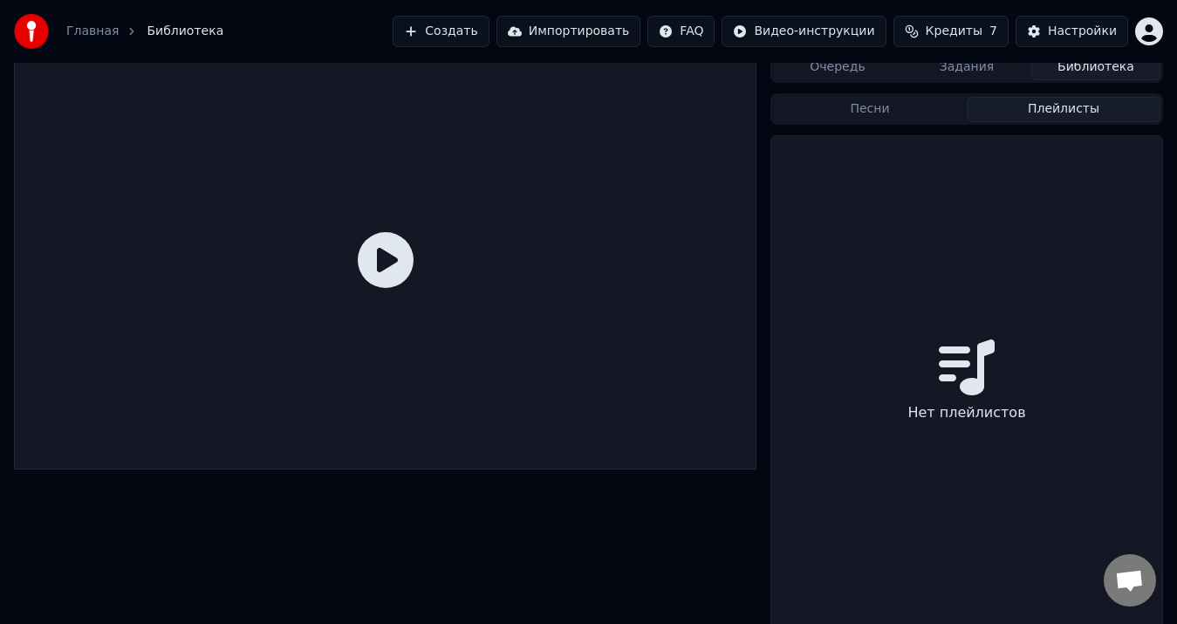
click at [867, 115] on button "Песни" at bounding box center [870, 109] width 194 height 25
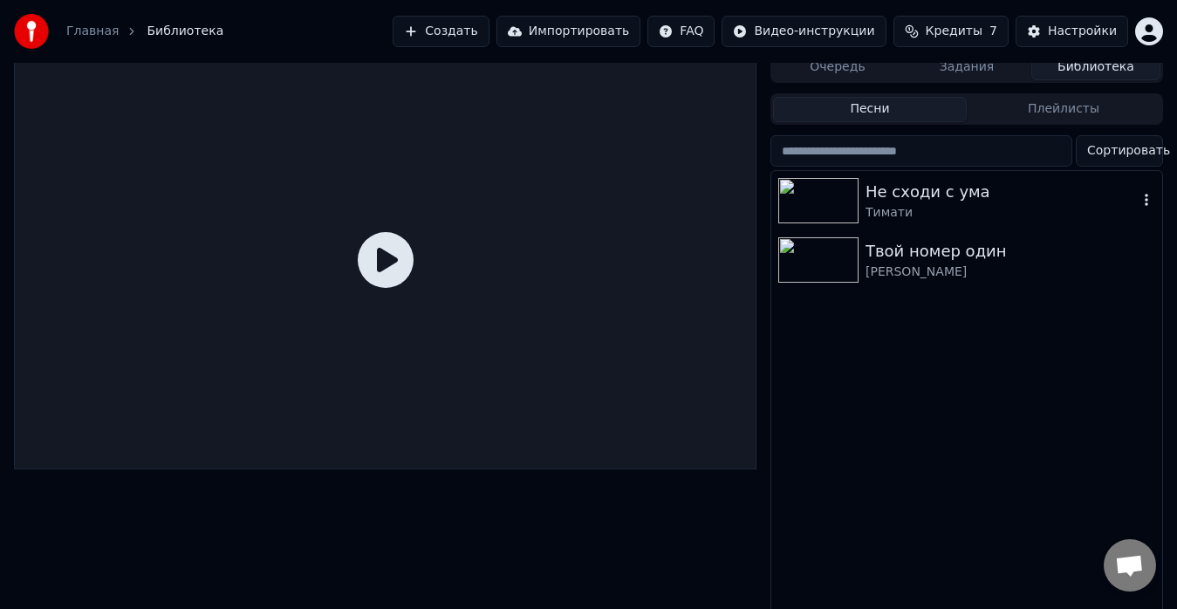
click at [928, 196] on div "Не сходи с ума" at bounding box center [1002, 192] width 272 height 24
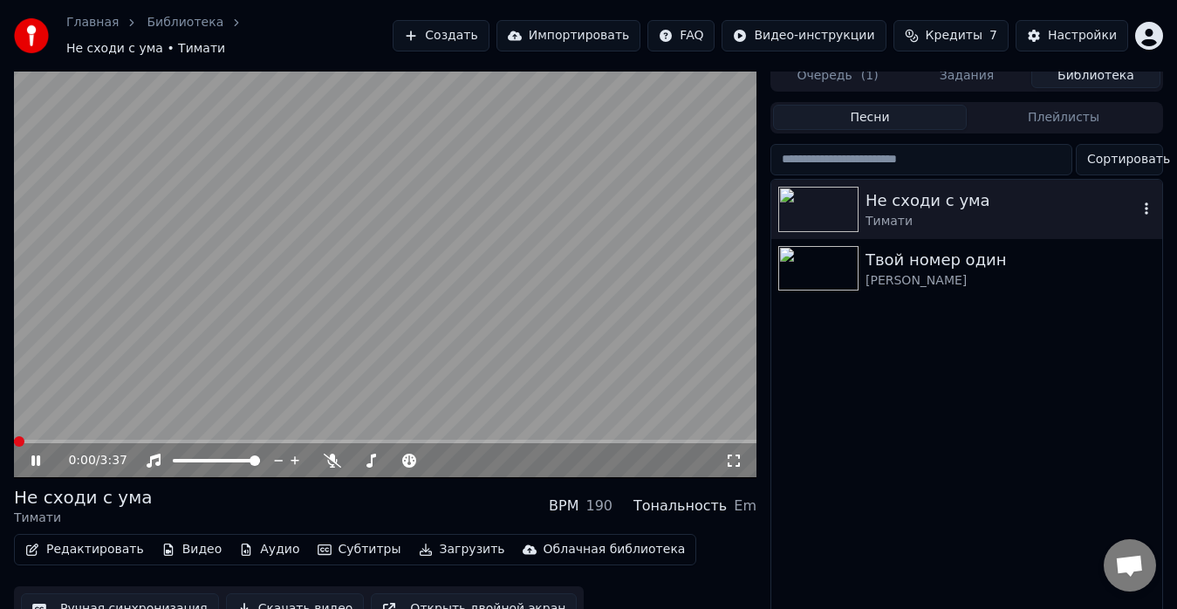
click at [1147, 202] on icon "button" at bounding box center [1146, 209] width 17 height 14
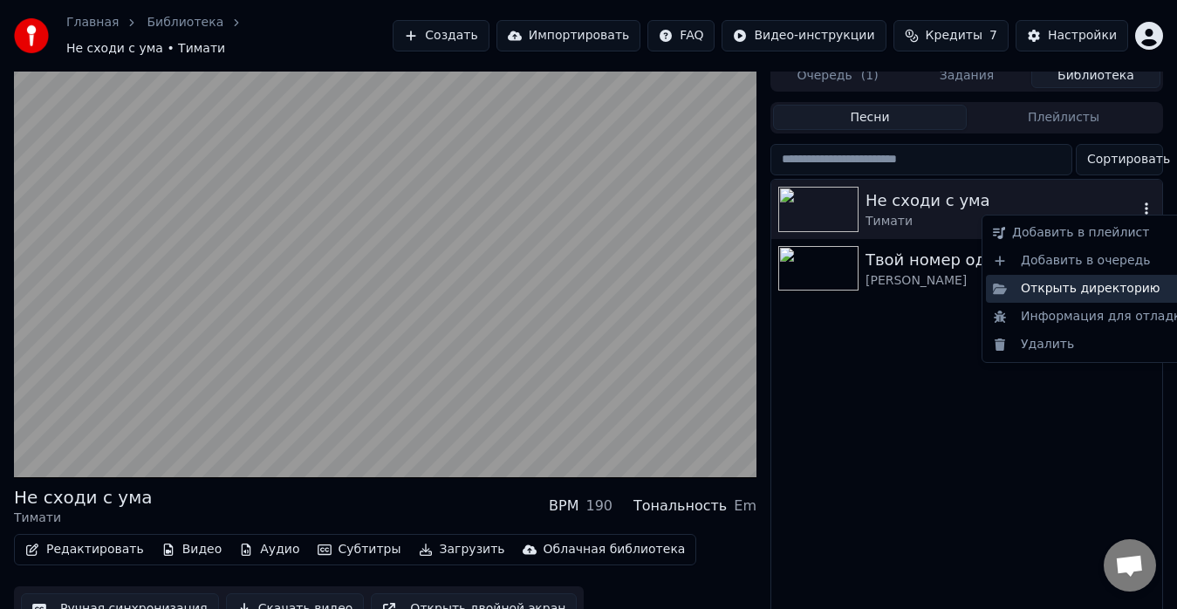
click at [1082, 294] on div "Открыть директорию" at bounding box center [1091, 289] width 210 height 28
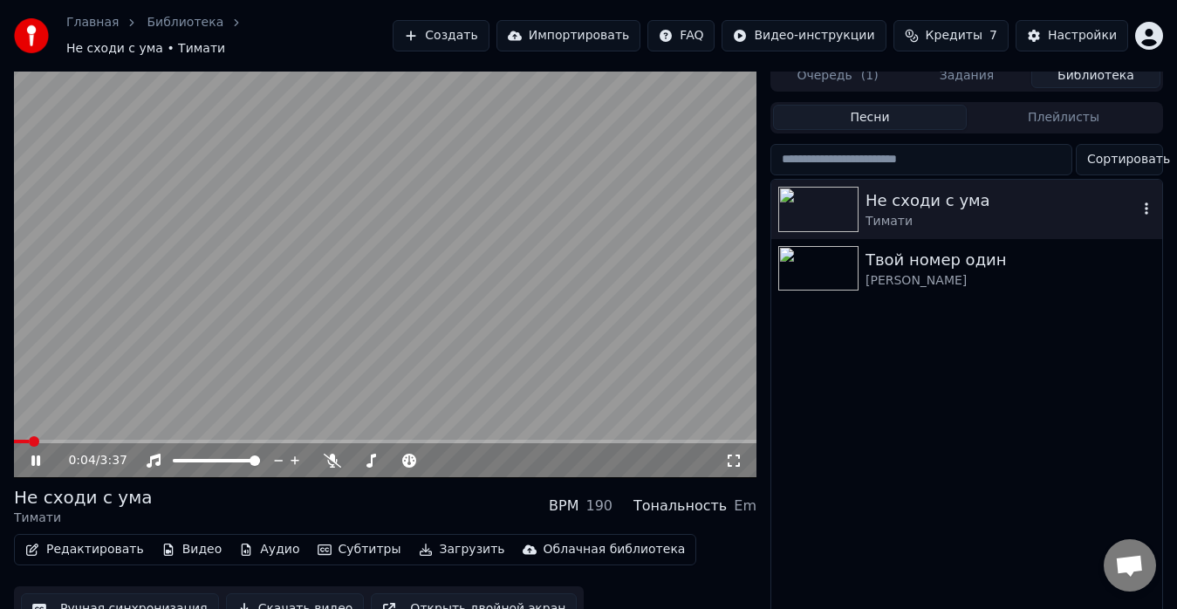
click at [385, 325] on video at bounding box center [385, 269] width 743 height 418
click at [895, 559] on div "Не сходи с ума [PERSON_NAME] номер один [PERSON_NAME]" at bounding box center [966, 408] width 391 height 456
click at [691, 538] on div "Редактировать Видео Аудио Субтитры Загрузить Облачная библиотека Ручная синхрон…" at bounding box center [385, 583] width 743 height 98
click at [874, 69] on span "( 1 )" at bounding box center [869, 75] width 17 height 17
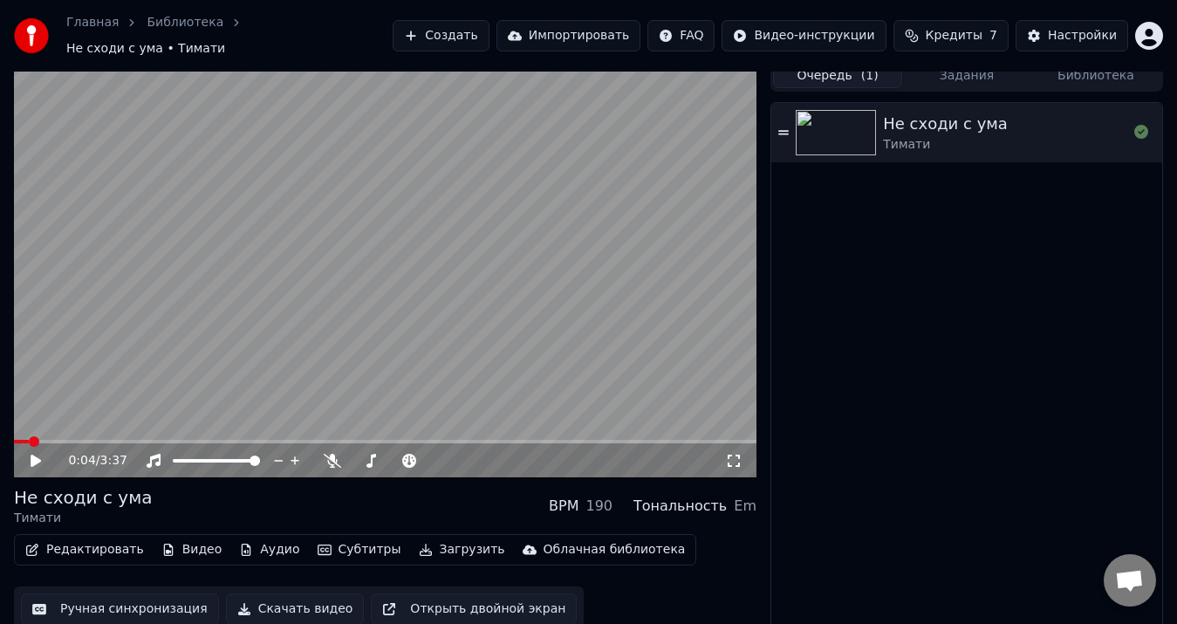
click at [489, 27] on button "Создать" at bounding box center [441, 35] width 96 height 31
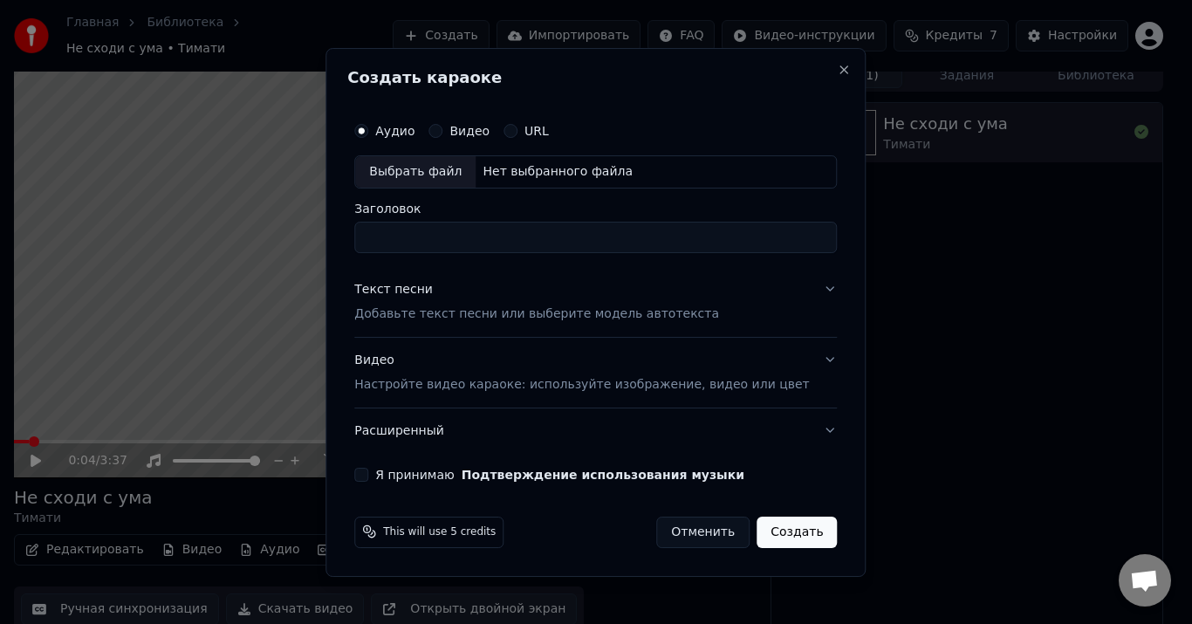
click at [454, 175] on div "Выбрать файл" at bounding box center [415, 171] width 120 height 31
drag, startPoint x: 613, startPoint y: 237, endPoint x: 447, endPoint y: 231, distance: 165.9
click at [447, 231] on input "**********" at bounding box center [595, 237] width 483 height 31
click at [439, 241] on input "**********" at bounding box center [595, 237] width 483 height 31
drag, startPoint x: 435, startPoint y: 237, endPoint x: 371, endPoint y: 238, distance: 63.7
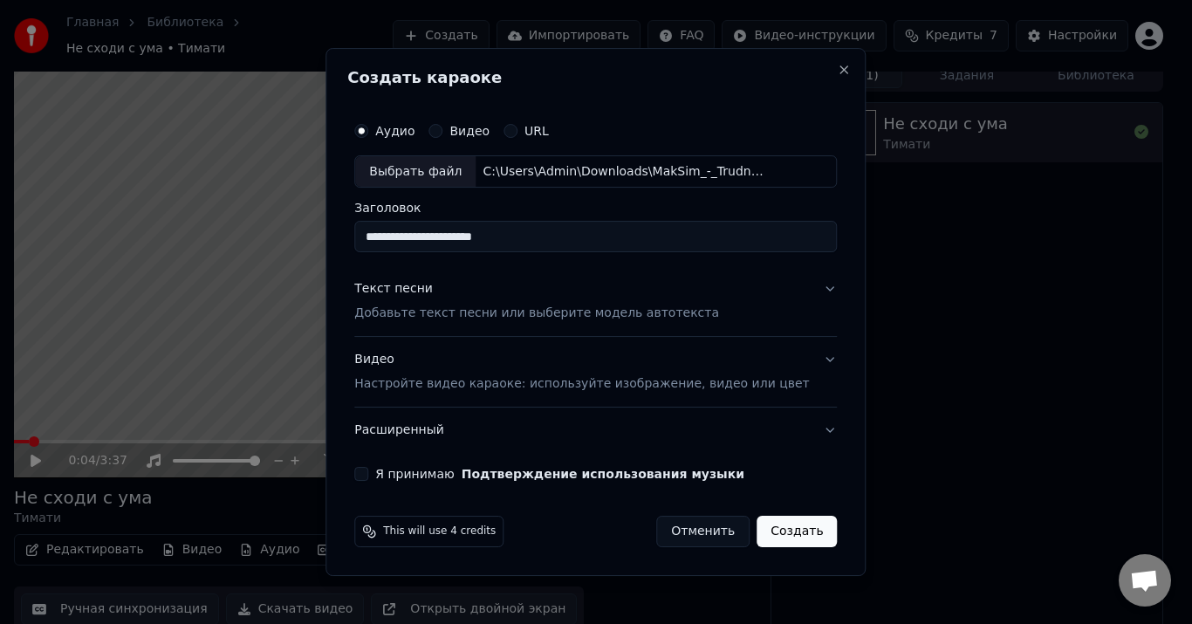
click at [371, 238] on div "**********" at bounding box center [596, 312] width 540 height 529
type input "**********"
click at [428, 310] on p "Добавьте текст песни или выберите модель автотекста" at bounding box center [536, 313] width 365 height 17
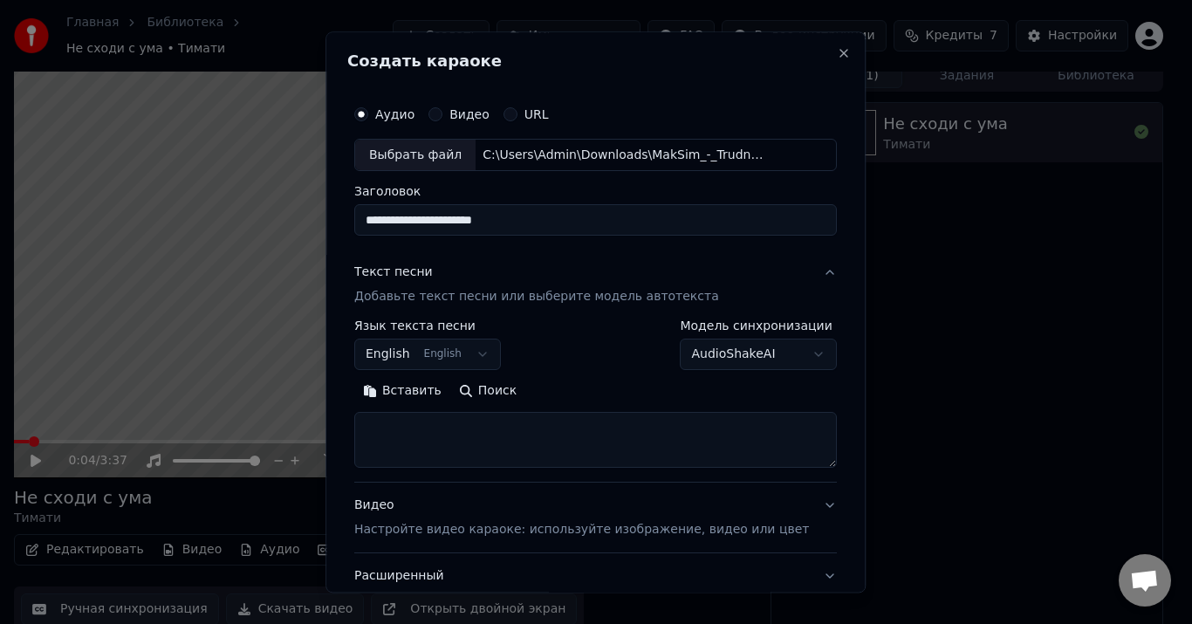
click at [473, 349] on button "English English" at bounding box center [427, 354] width 147 height 31
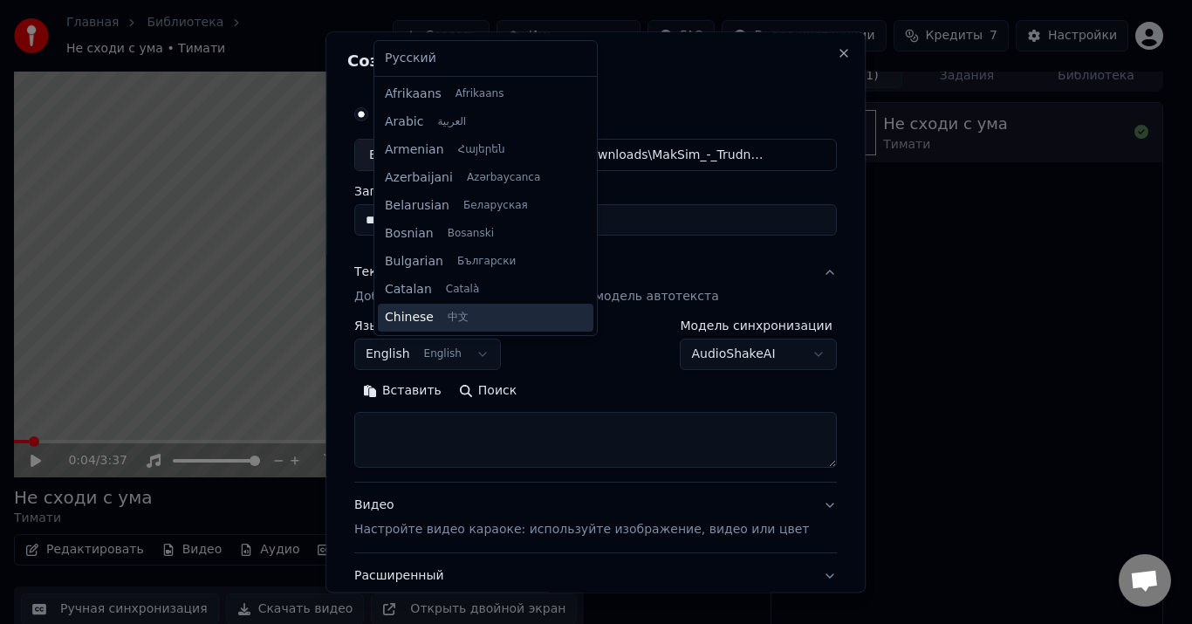
scroll to position [140, 0]
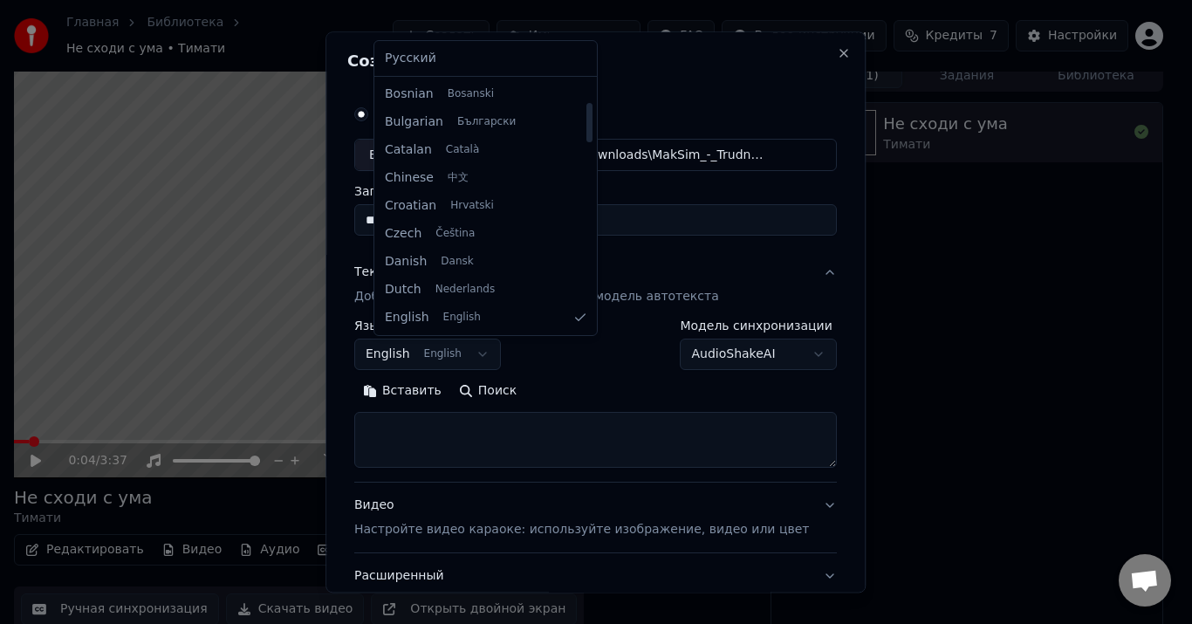
select select "**"
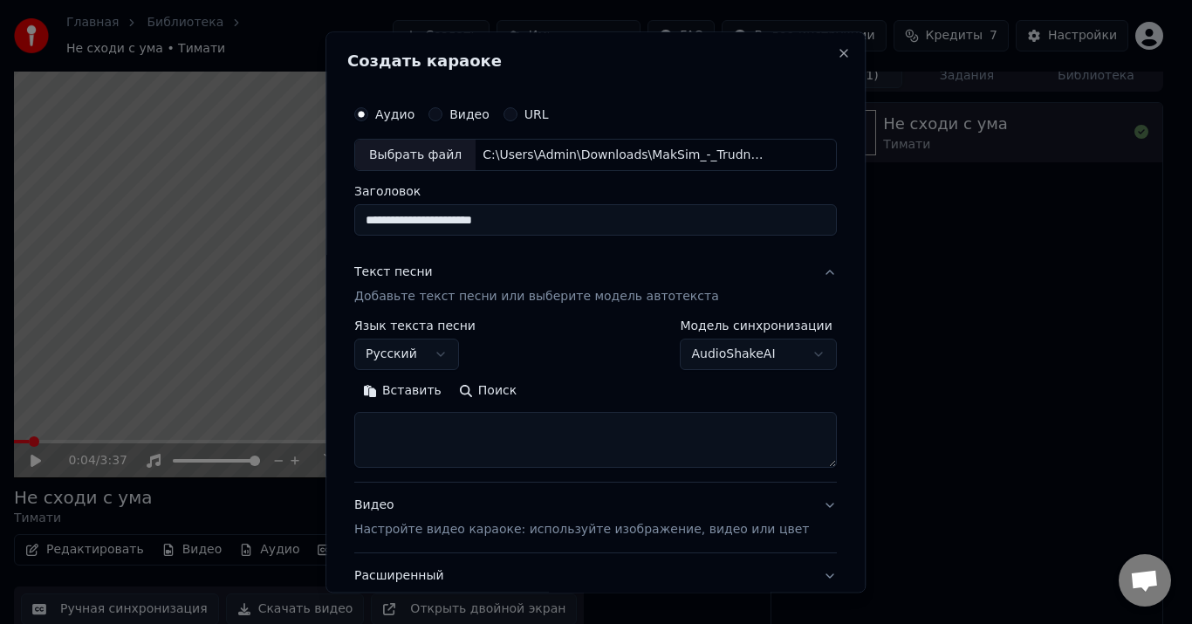
click at [435, 401] on button "Вставить" at bounding box center [402, 392] width 96 height 28
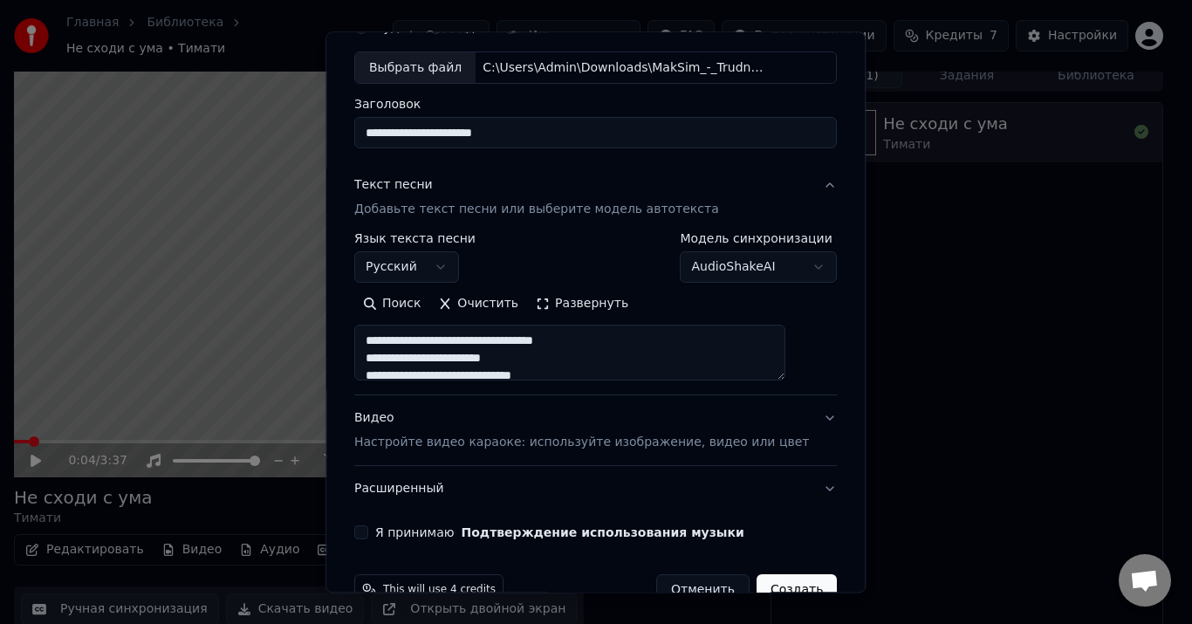
scroll to position [129, 0]
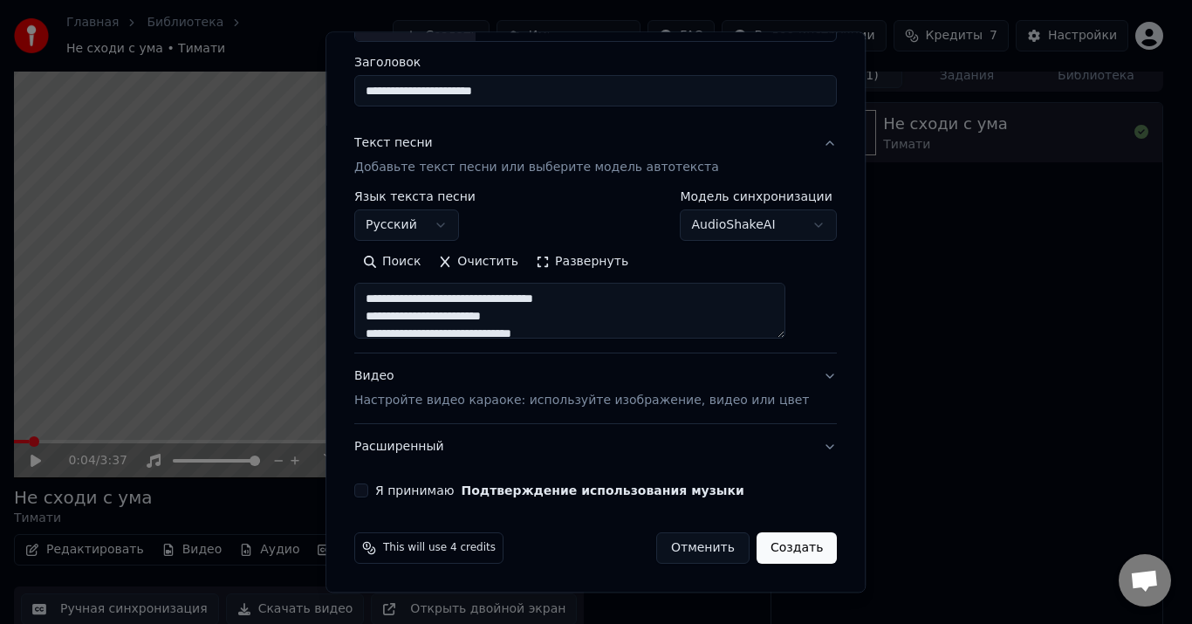
click at [463, 400] on p "Настройте видео караоке: используйте изображение, видео или цвет" at bounding box center [581, 401] width 455 height 17
type textarea "**********"
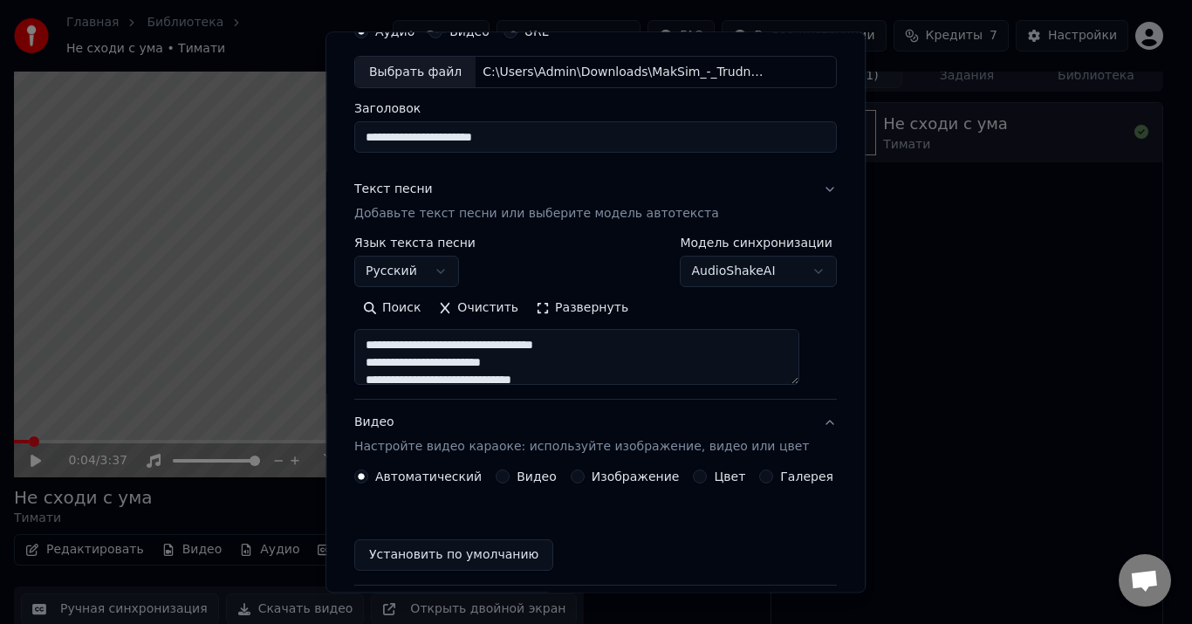
scroll to position [82, 0]
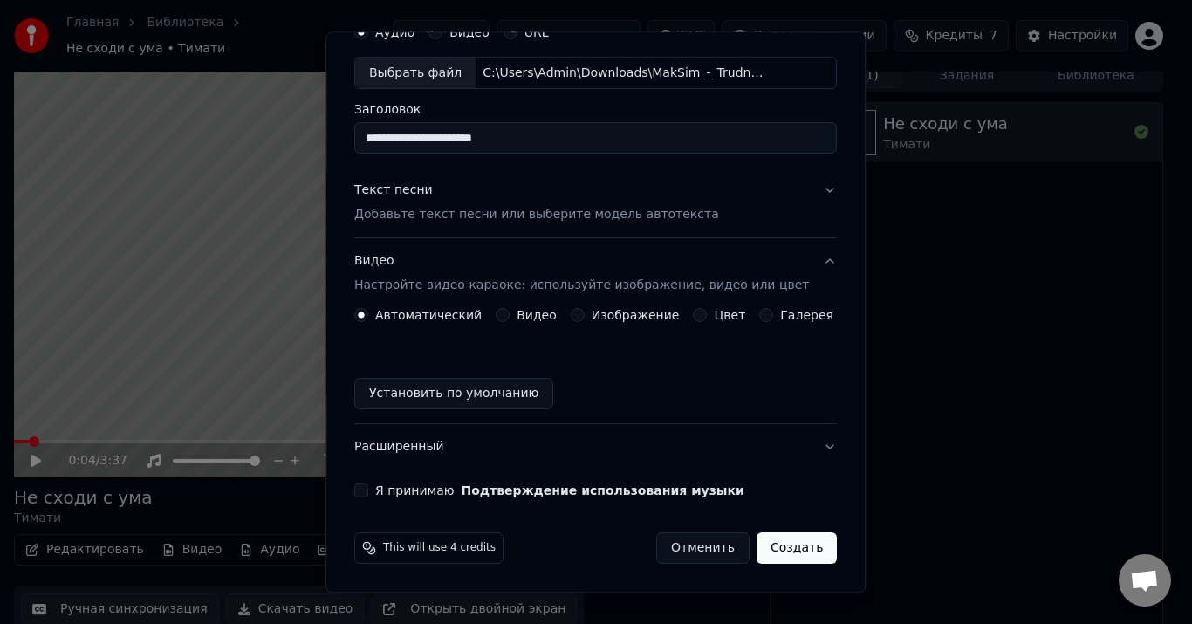
click at [592, 312] on label "Изображение" at bounding box center [636, 316] width 88 height 12
click at [585, 312] on button "Изображение" at bounding box center [578, 316] width 14 height 14
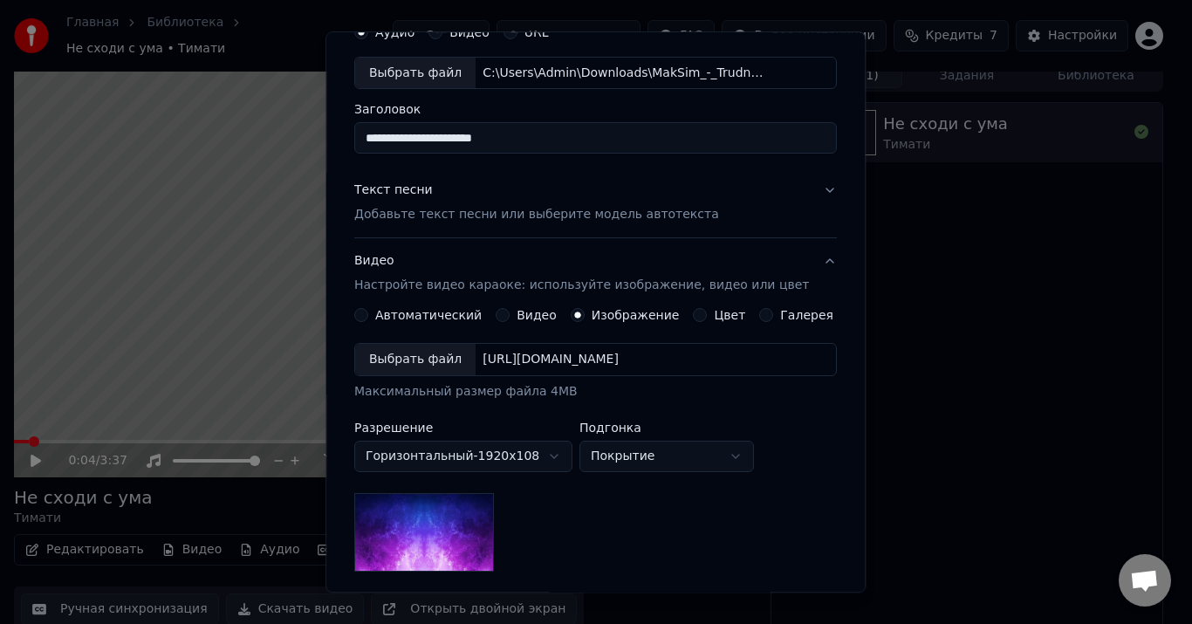
click at [446, 362] on div "Выбрать файл" at bounding box center [415, 360] width 120 height 31
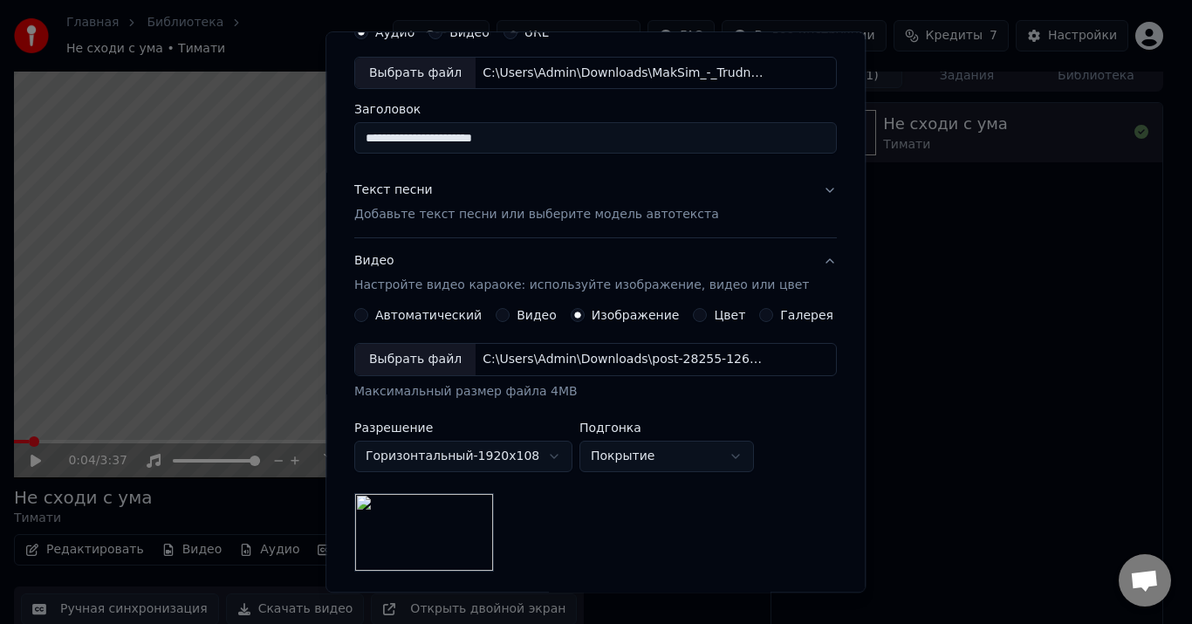
click at [449, 356] on div "Выбрать файл" at bounding box center [415, 360] width 120 height 31
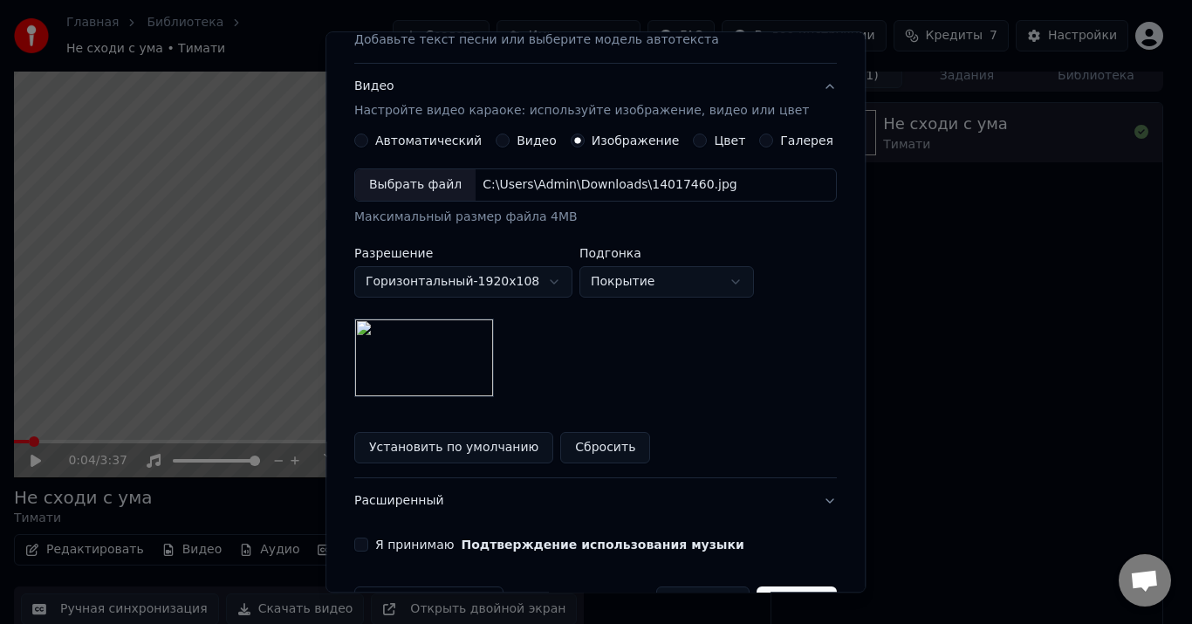
click at [368, 546] on button "Я принимаю Подтверждение использования музыки" at bounding box center [361, 545] width 14 height 14
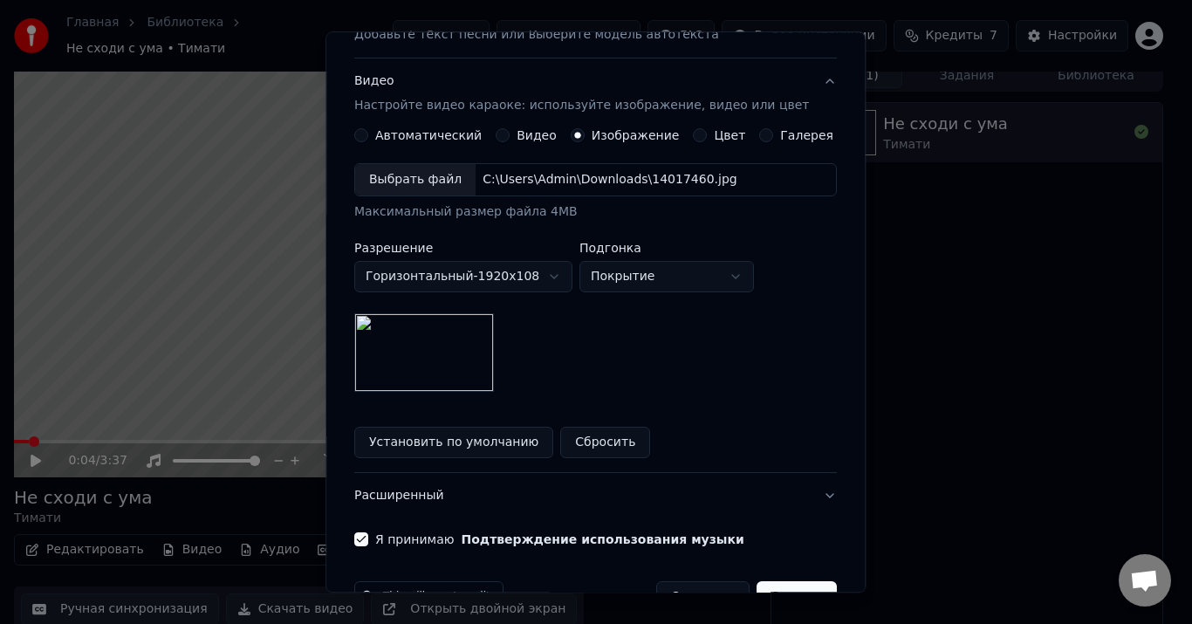
scroll to position [311, 0]
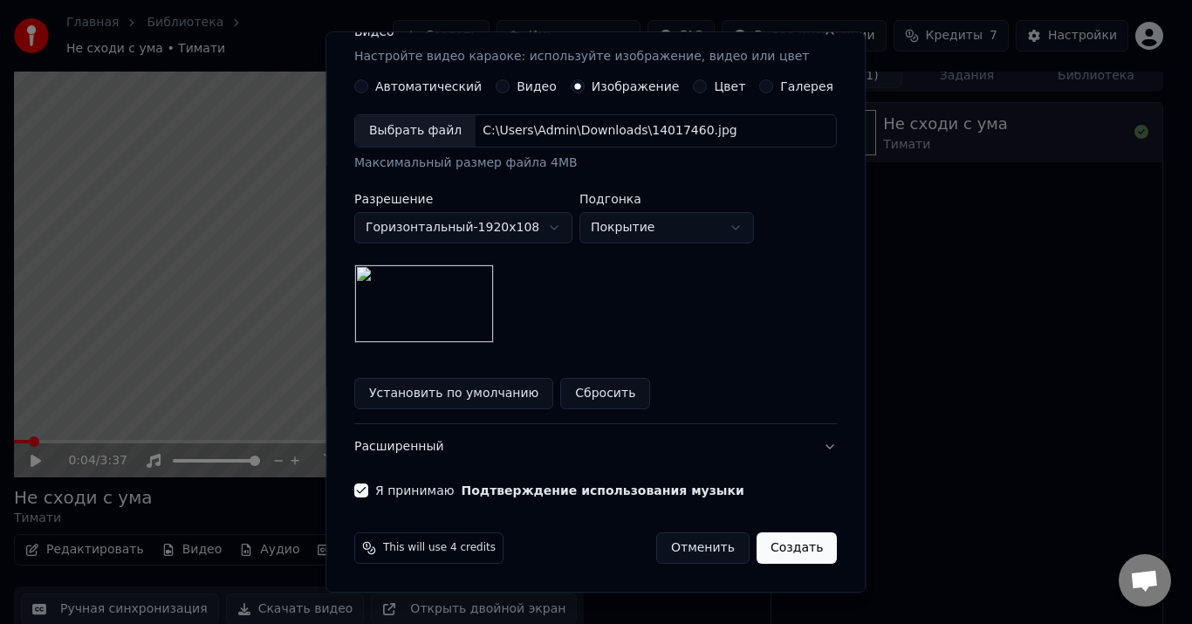
click at [771, 551] on button "Создать" at bounding box center [797, 548] width 80 height 31
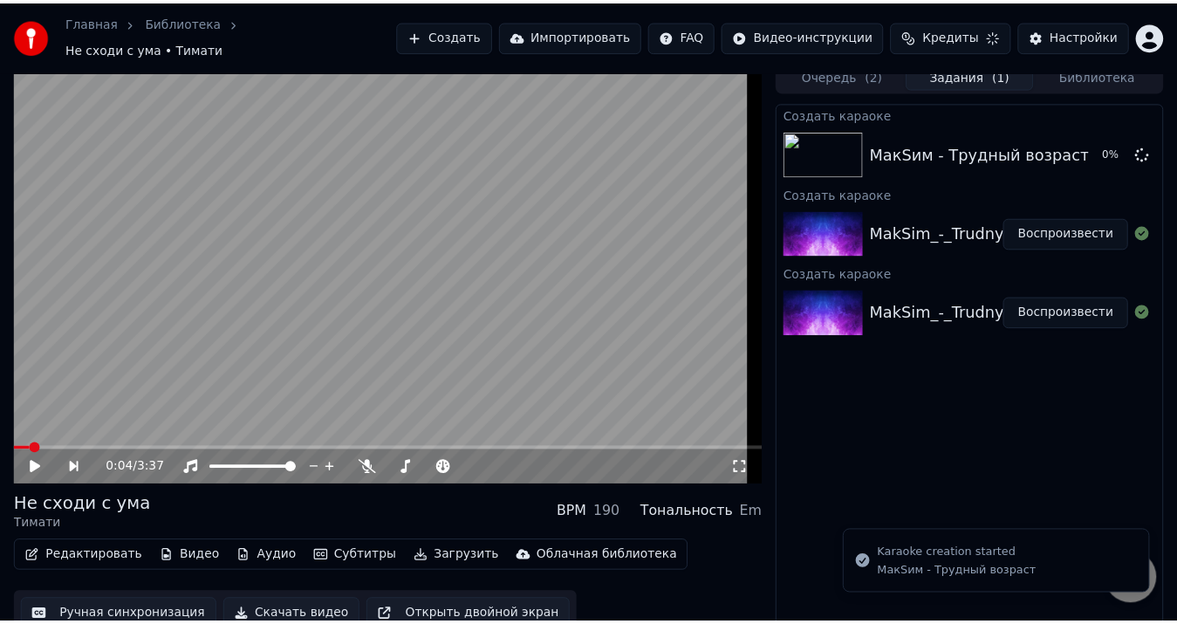
scroll to position [20, 0]
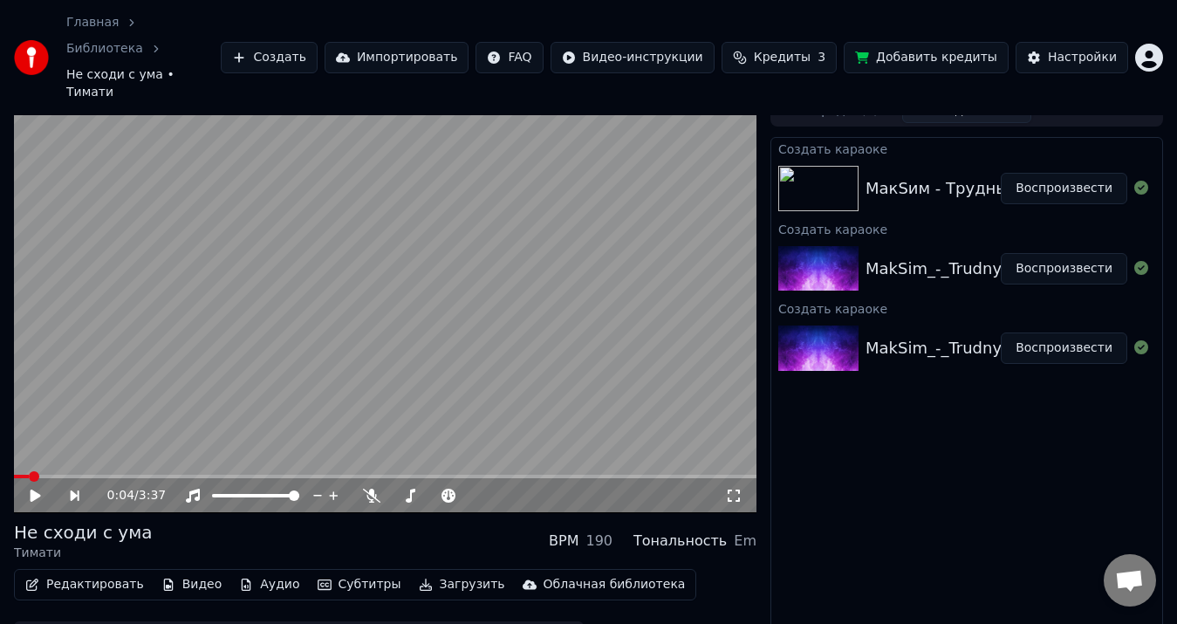
click at [1048, 173] on button "Воспроизвести" at bounding box center [1064, 188] width 127 height 31
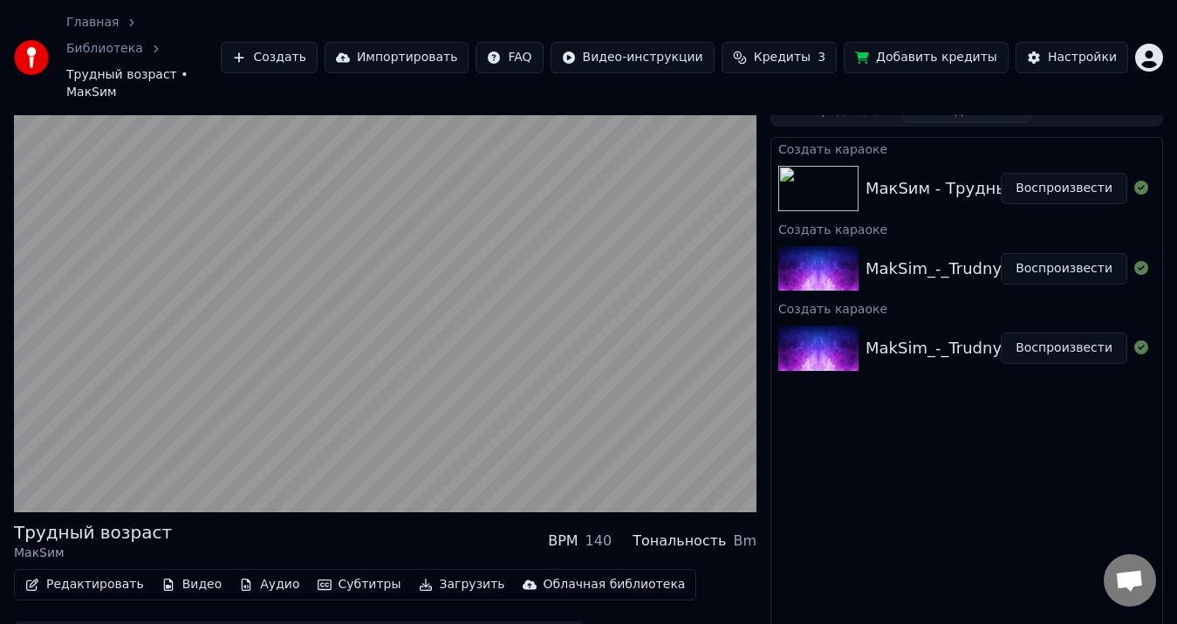
click at [353, 325] on video at bounding box center [385, 304] width 743 height 418
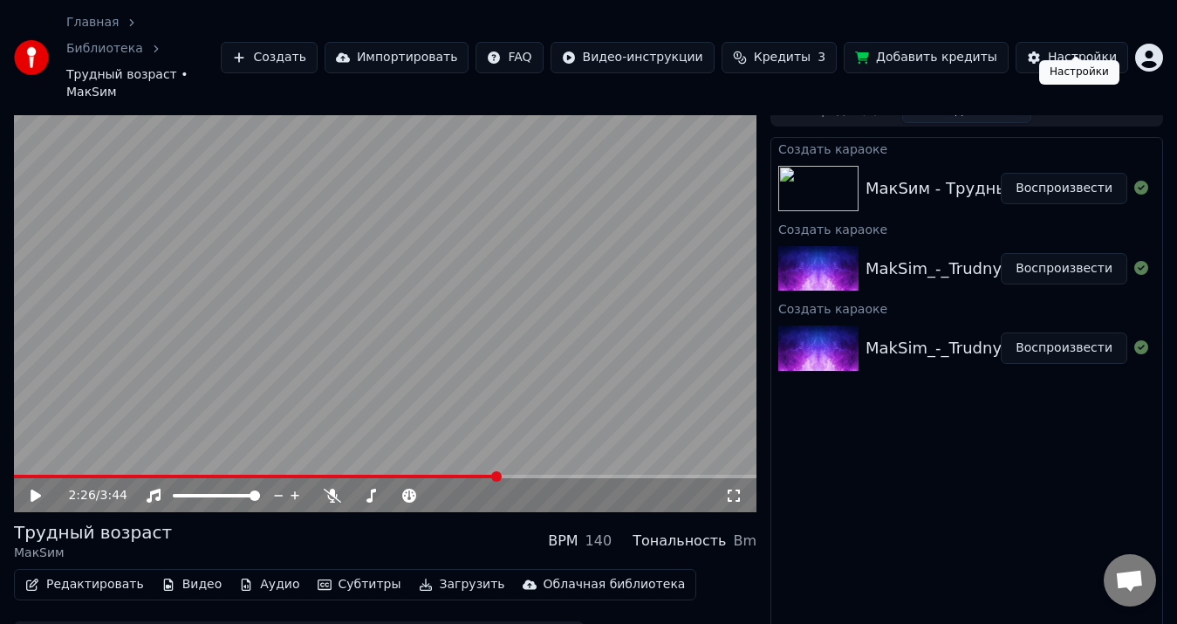
click at [1107, 49] on div "Настройки" at bounding box center [1082, 57] width 69 height 17
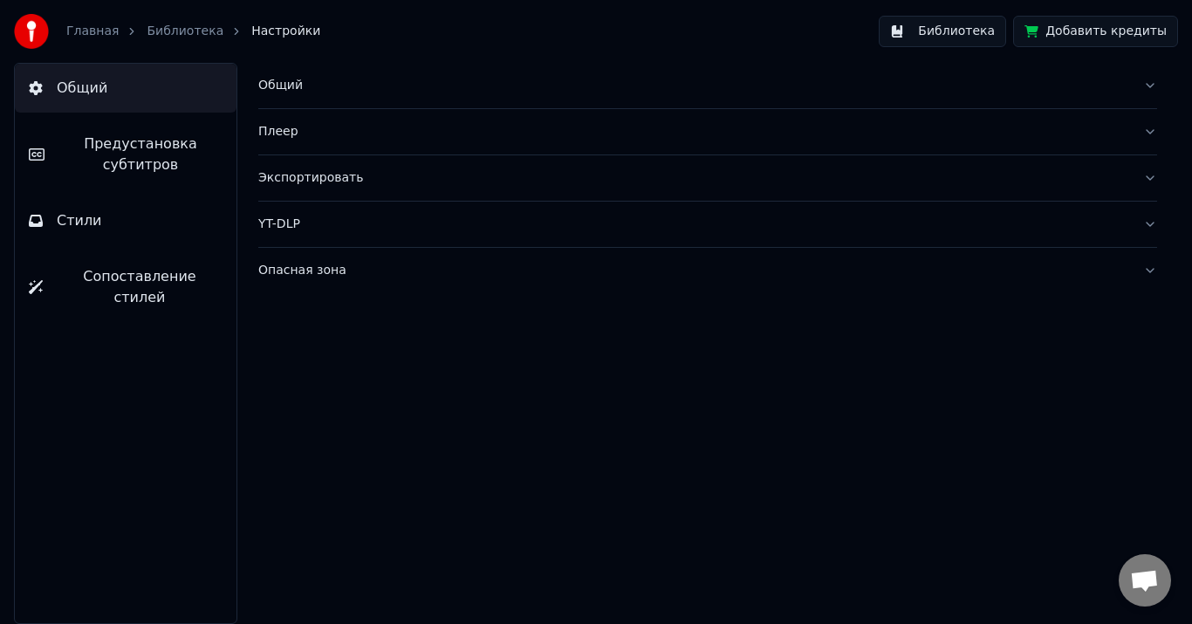
click at [79, 32] on link "Главная" at bounding box center [92, 31] width 52 height 17
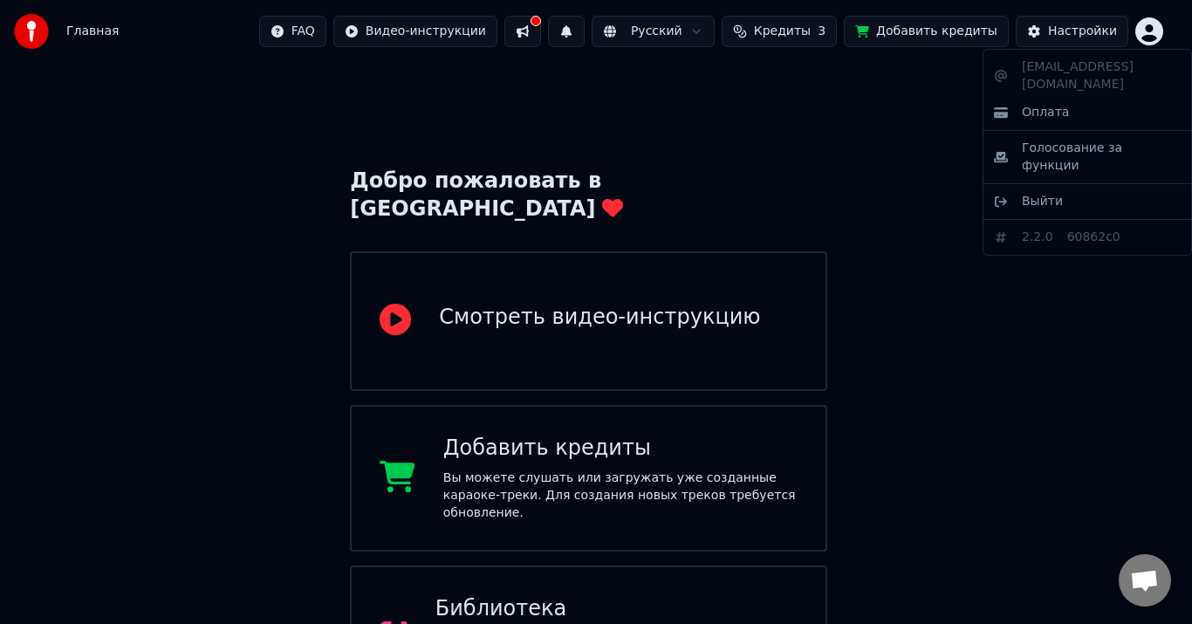
click at [1149, 30] on html "Главная FAQ Видео-инструкции Русский Кредиты 3 Добавить кредиты Настройки Добро…" at bounding box center [596, 530] width 1192 height 1061
click at [1038, 193] on span "Выйти" at bounding box center [1042, 201] width 41 height 17
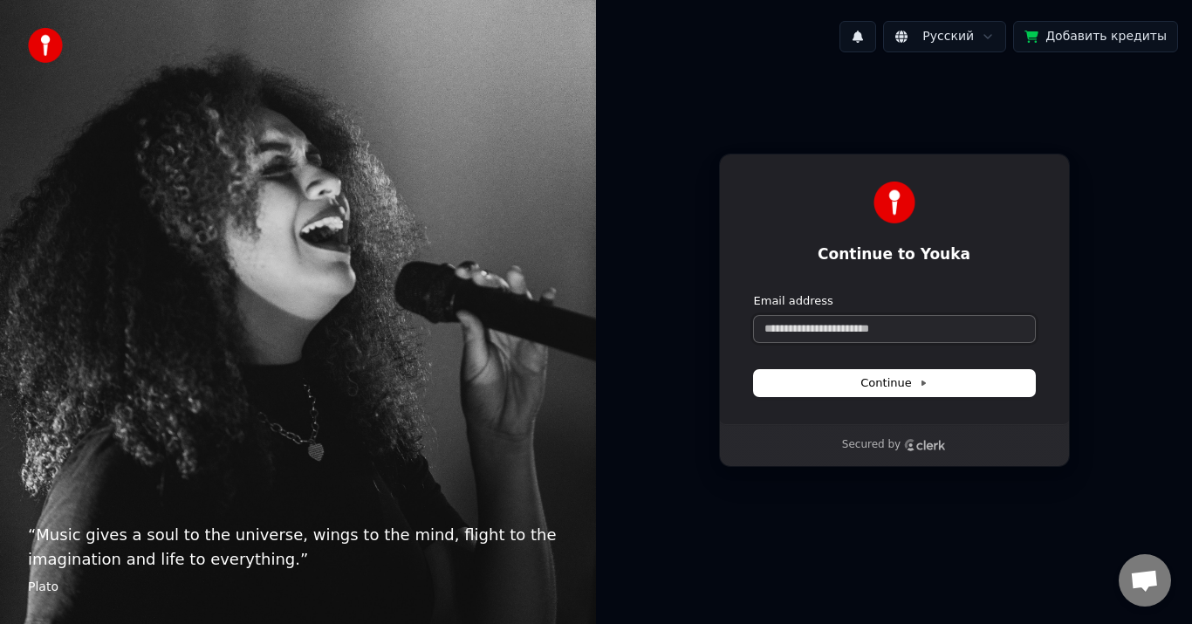
click at [855, 324] on input "Email address" at bounding box center [894, 329] width 281 height 26
type input "*"
click at [840, 388] on button "Continue" at bounding box center [894, 383] width 281 height 26
type input "**********"
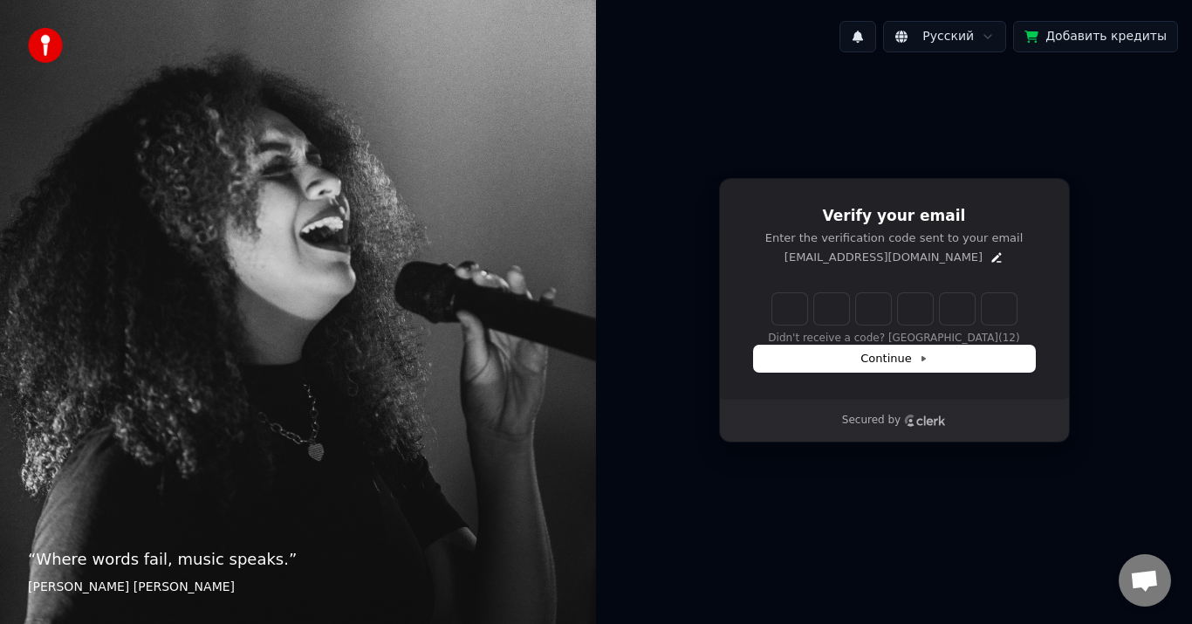
click at [792, 315] on input "Enter verification code" at bounding box center [894, 308] width 244 height 31
type input "******"
